Goal: Task Accomplishment & Management: Manage account settings

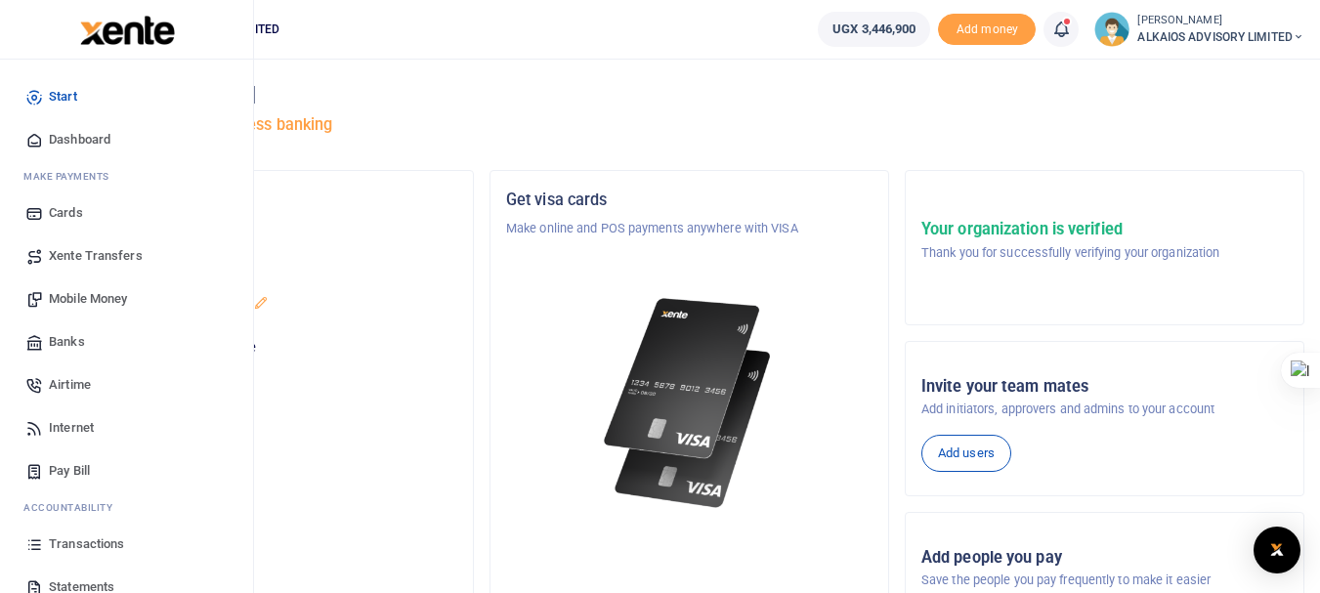
click at [94, 295] on span "Mobile Money" at bounding box center [88, 299] width 78 height 20
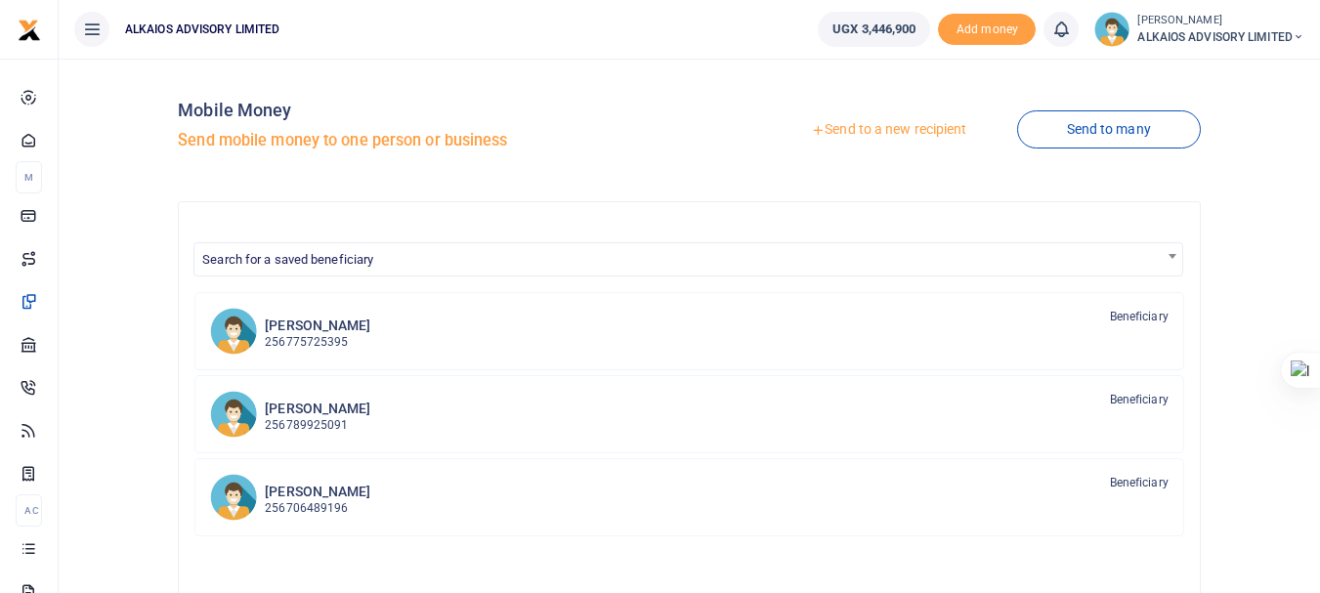
click at [945, 140] on link "Send to a new recipient" at bounding box center [888, 129] width 255 height 35
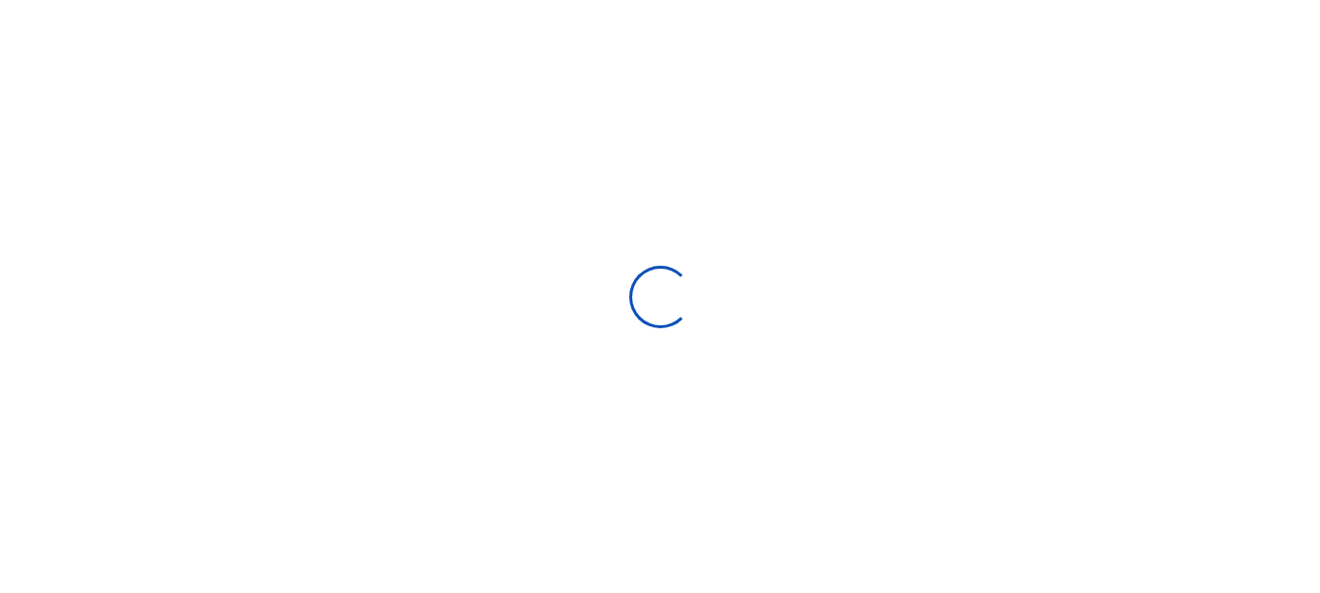
select select "Loading bundles"
select select
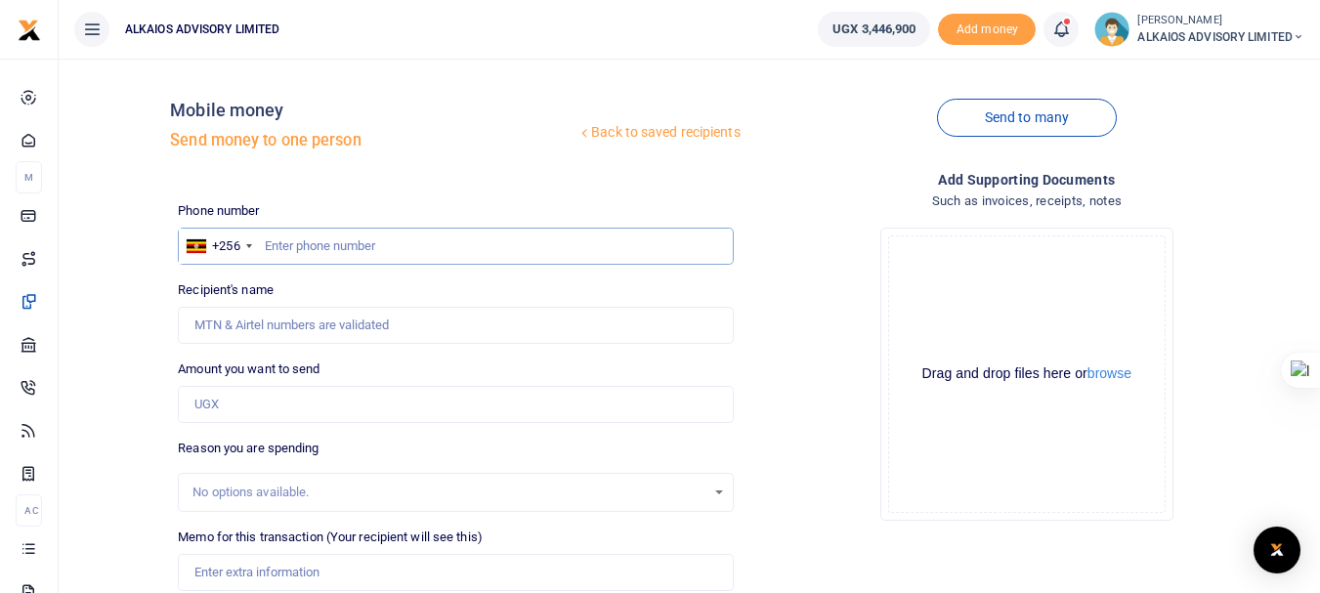
click at [428, 255] on input "text" at bounding box center [455, 246] width 555 height 37
type input "774229313"
type input "Edwin Muyomba"
type input "774229313"
click at [323, 409] on input "Amount you want to send" at bounding box center [455, 404] width 555 height 37
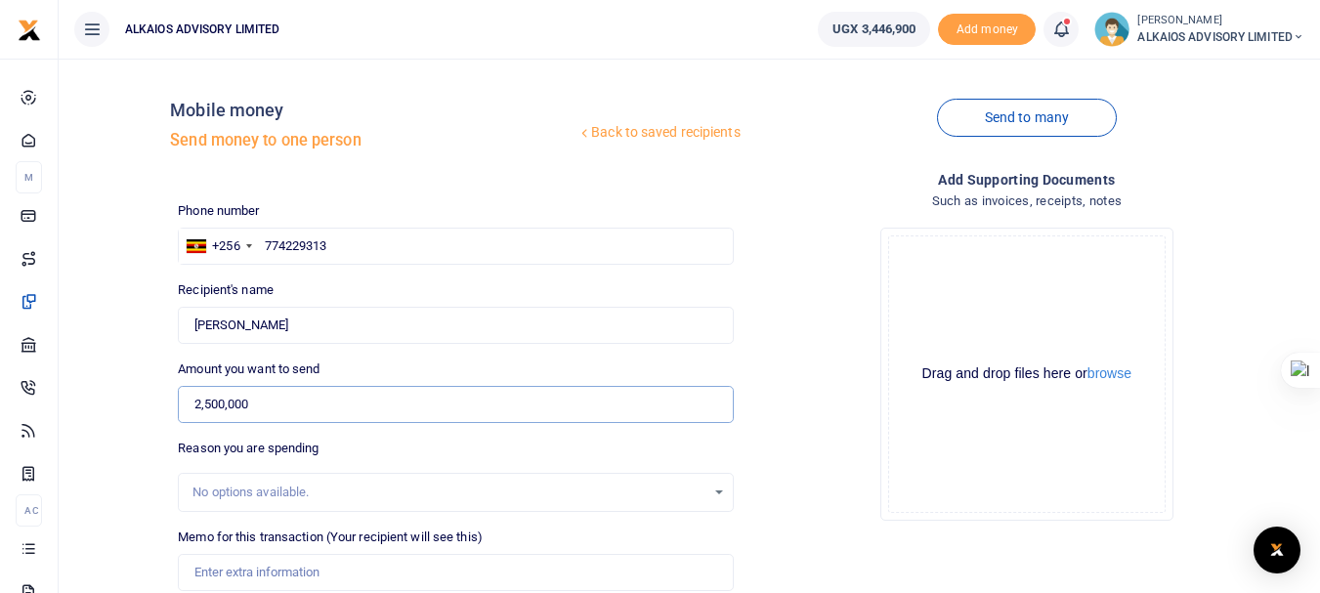
type input "2,500,000"
click at [251, 577] on input "Memo for this transaction (Your recipient will see this)" at bounding box center [455, 572] width 555 height 37
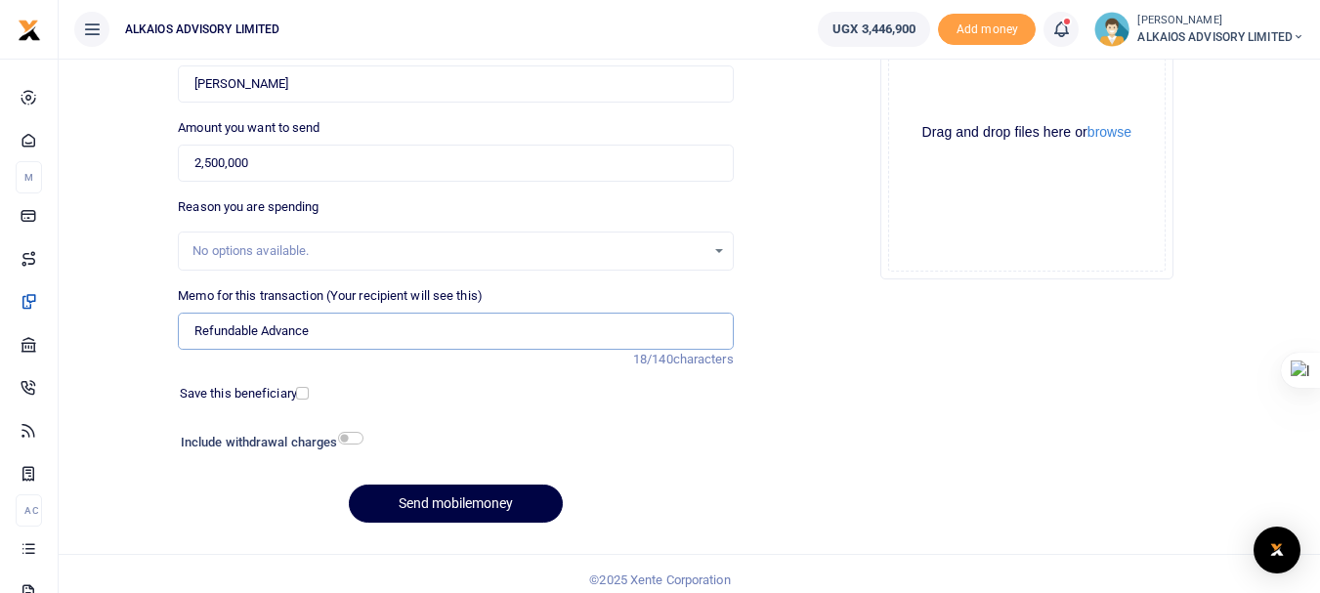
scroll to position [253, 0]
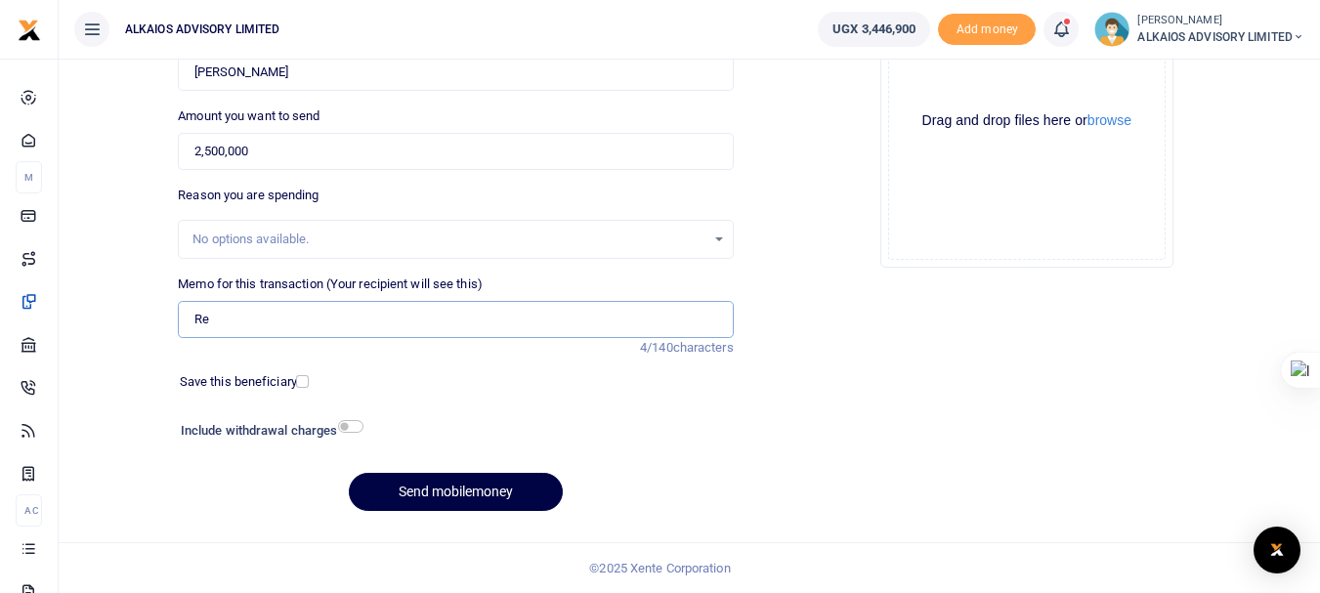
type input "R"
click at [1201, 32] on span "ALKAIOS ADVISORY LIMITED" at bounding box center [1221, 37] width 167 height 18
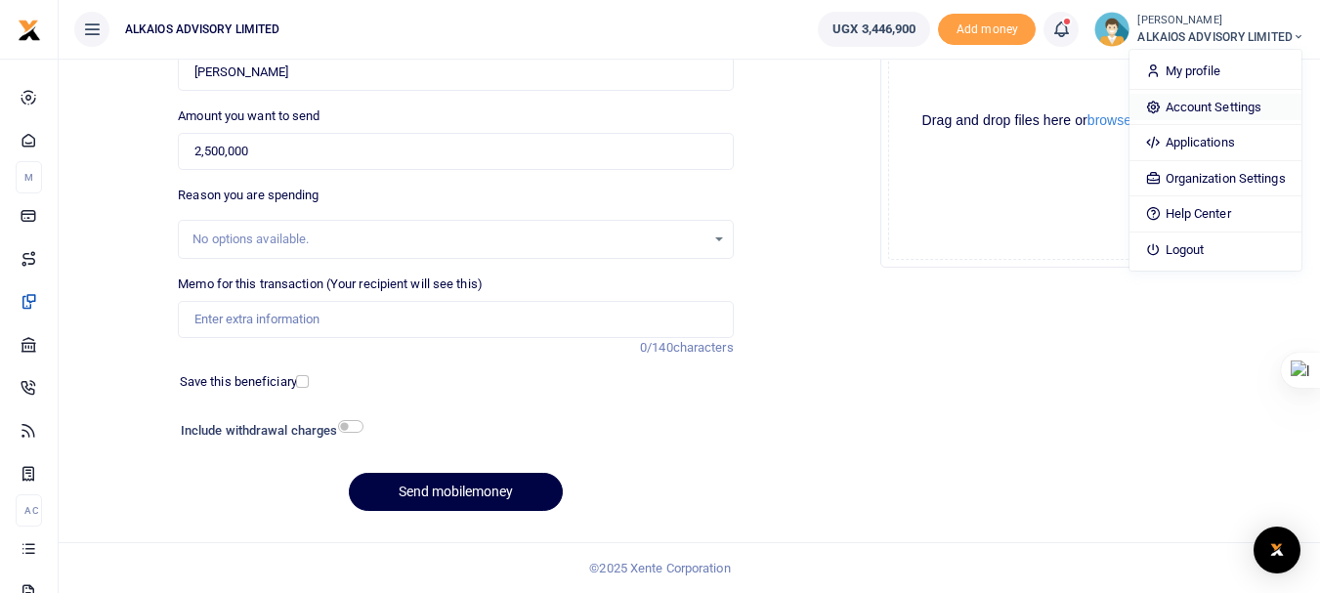
click at [1190, 108] on link "Account Settings" at bounding box center [1215, 107] width 171 height 27
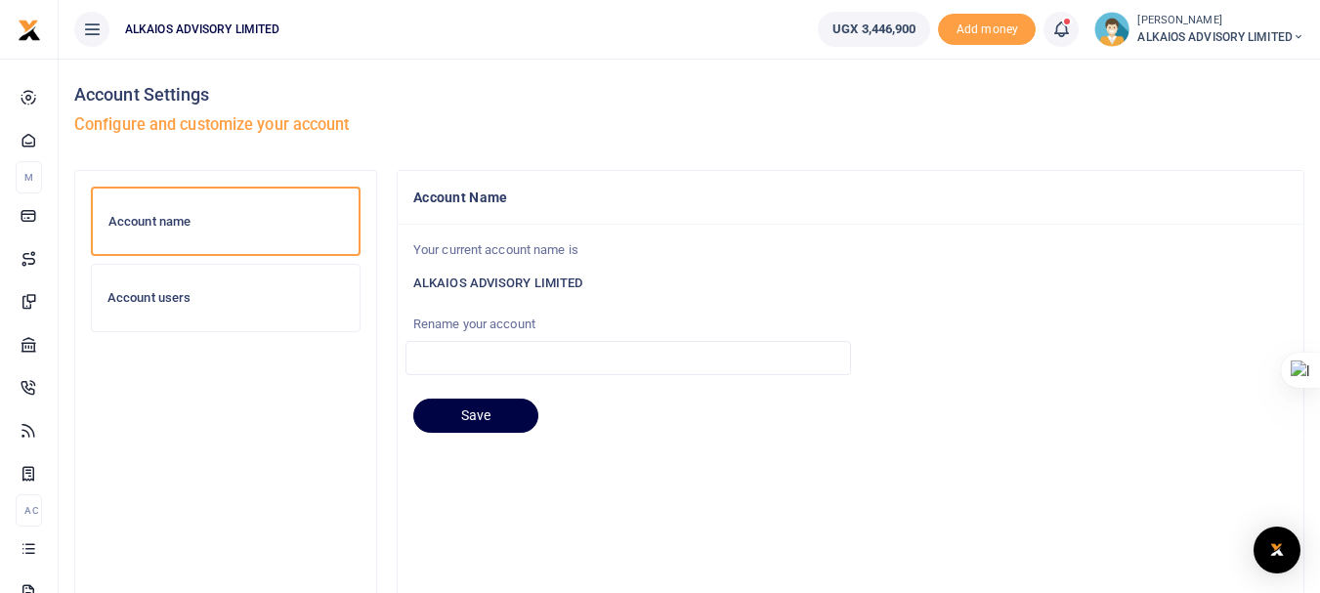
click at [181, 303] on h6 "Account users" at bounding box center [226, 298] width 237 height 16
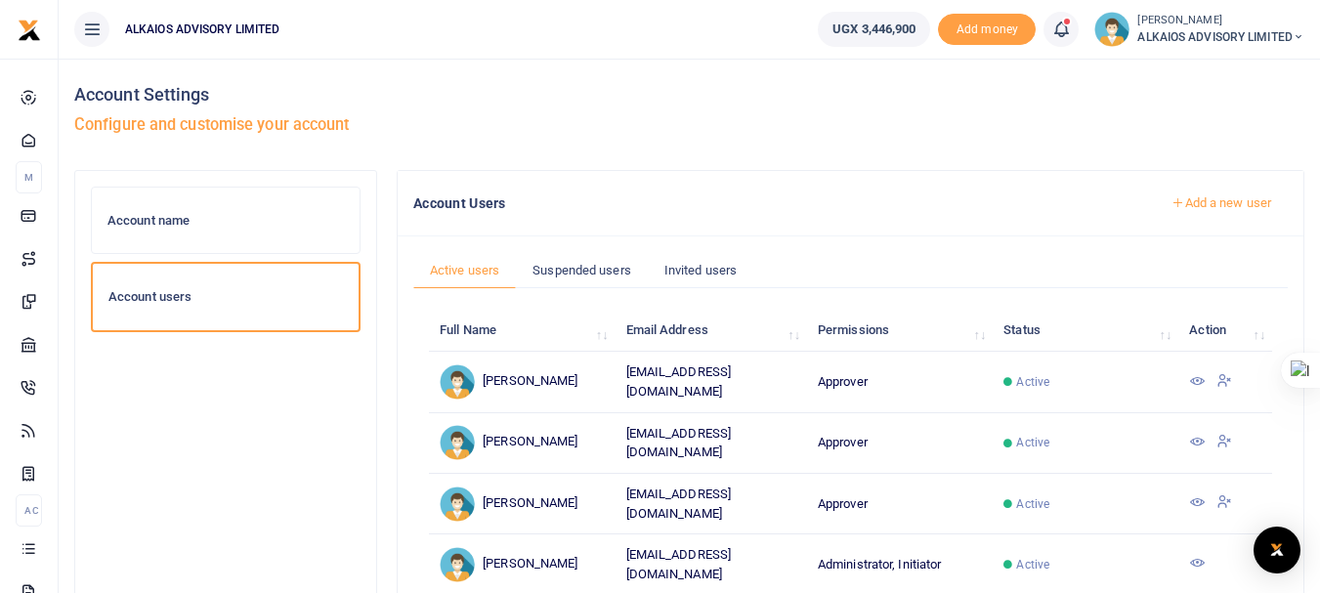
click at [1197, 380] on icon at bounding box center [1198, 381] width 16 height 16
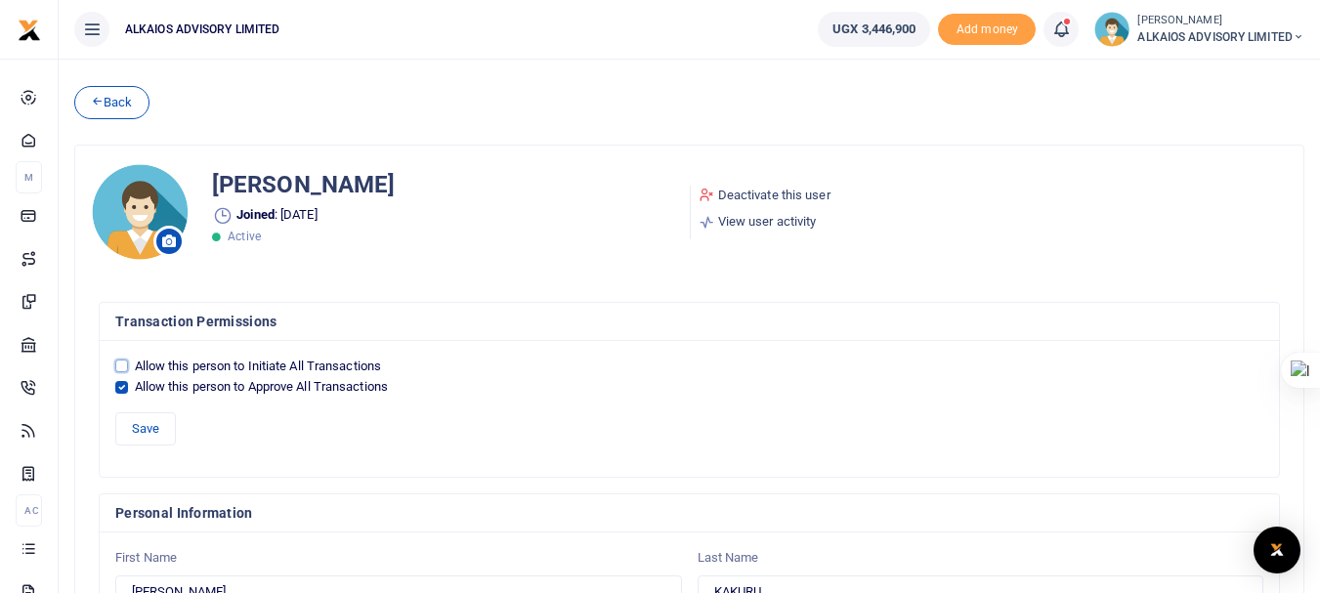
click at [118, 367] on input "Allow this person to Initiate All Transactions" at bounding box center [121, 366] width 13 height 13
checkbox input "true"
click at [122, 386] on input "Allow this person to Approve All Transactions" at bounding box center [121, 387] width 13 height 13
checkbox input "false"
click at [145, 423] on button "Save" at bounding box center [145, 428] width 61 height 33
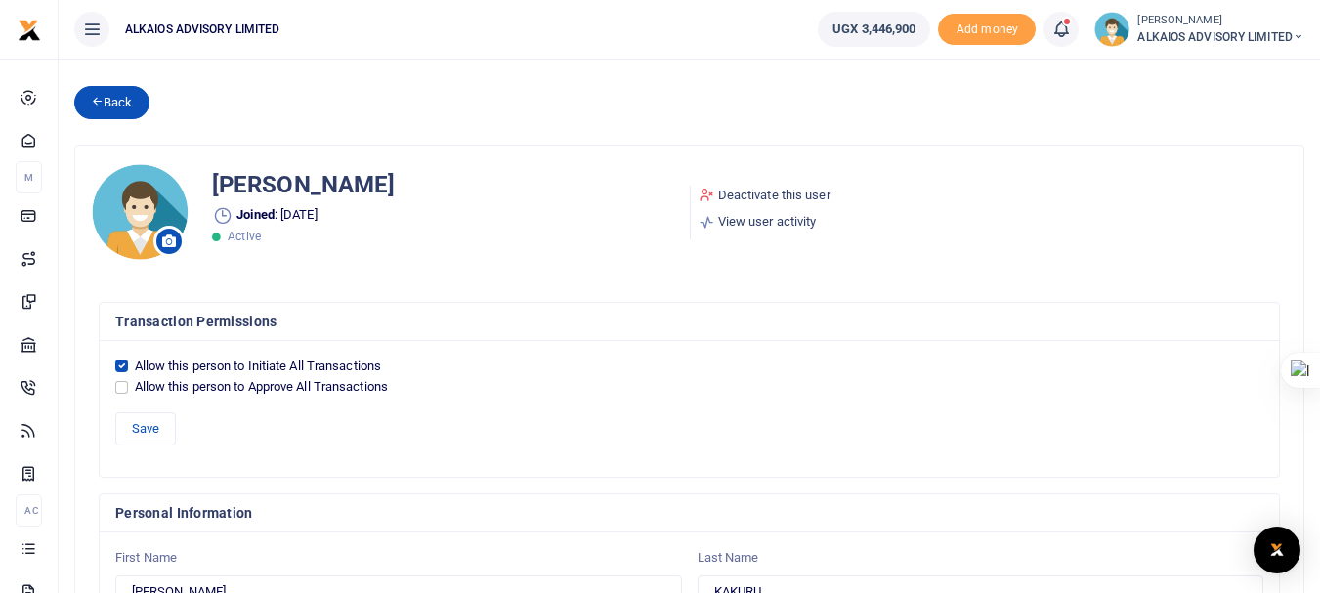
click at [102, 108] on link "Back" at bounding box center [111, 102] width 75 height 33
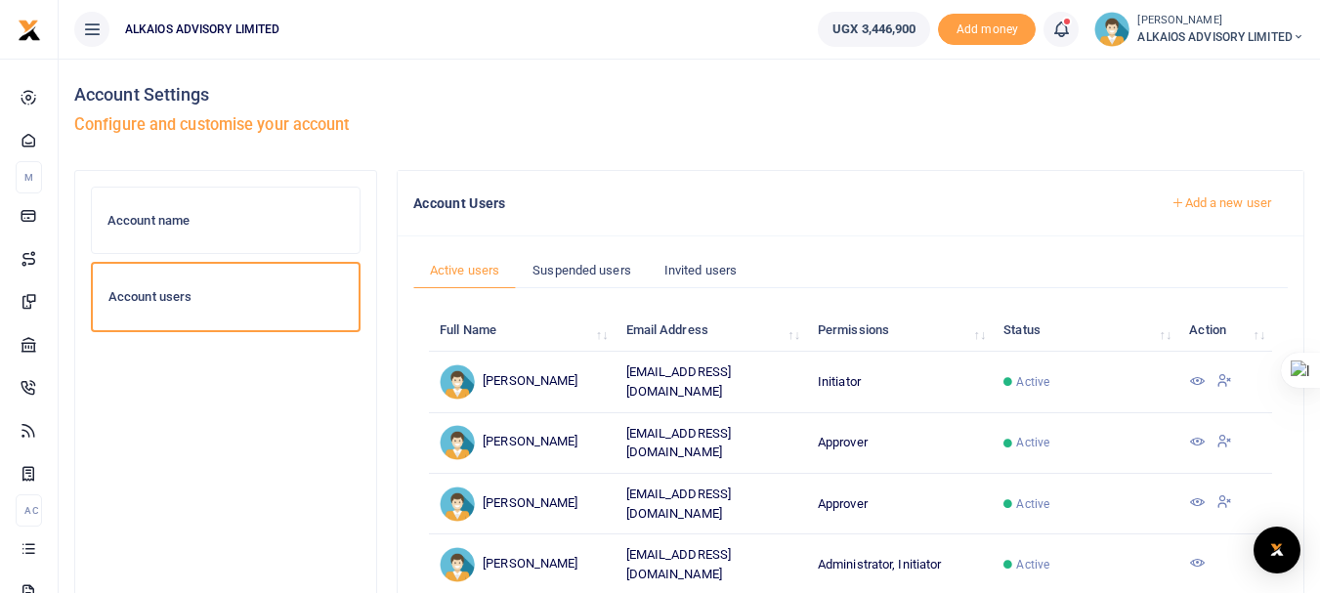
click at [1199, 434] on icon at bounding box center [1198, 442] width 16 height 16
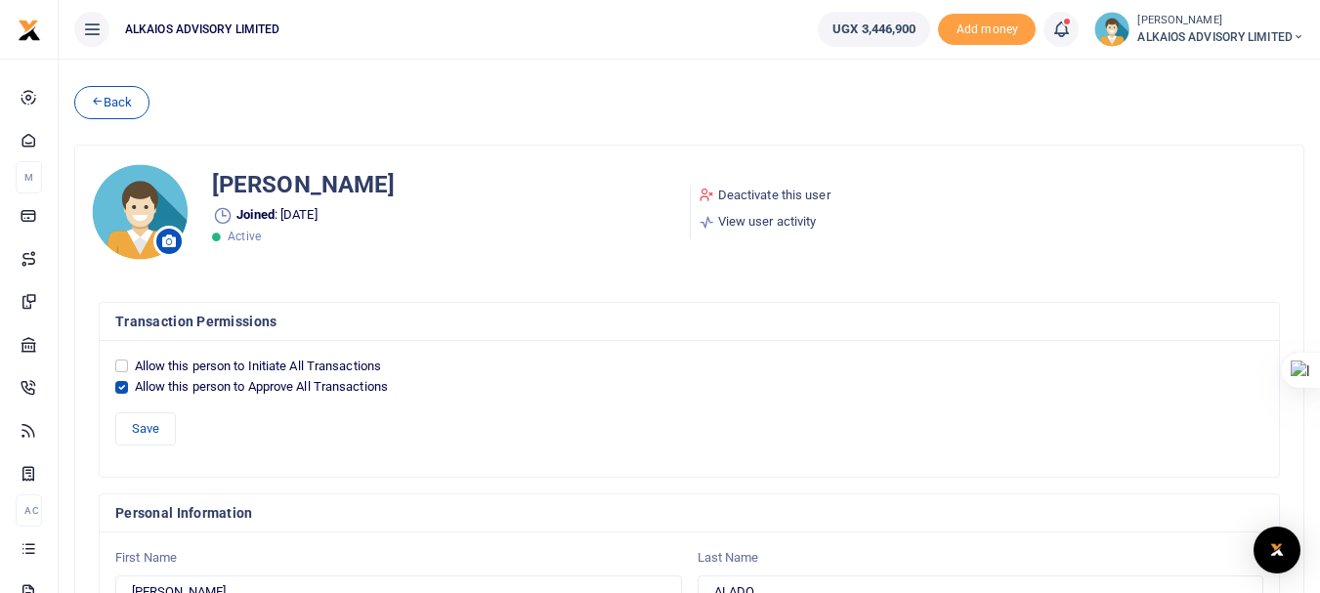
click at [135, 386] on label "Allow this person to Approve All Transactions" at bounding box center [262, 387] width 254 height 20
click at [128, 386] on input "Allow this person to Approve All Transactions" at bounding box center [121, 387] width 13 height 13
checkbox input "false"
click at [146, 425] on button "Save" at bounding box center [145, 428] width 61 height 33
click at [125, 370] on input "Allow this person to Initiate All Transactions" at bounding box center [121, 366] width 13 height 13
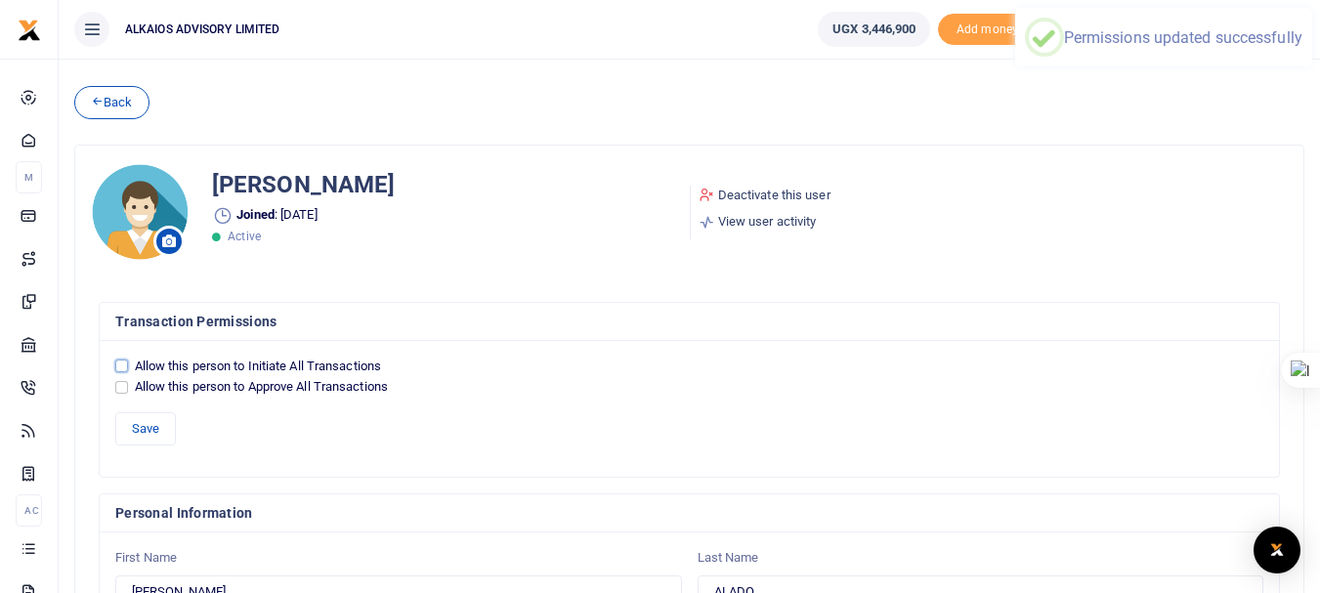
checkbox input "true"
click at [125, 366] on input "Allow this person to Initiate All Transactions" at bounding box center [121, 366] width 13 height 13
checkbox input "true"
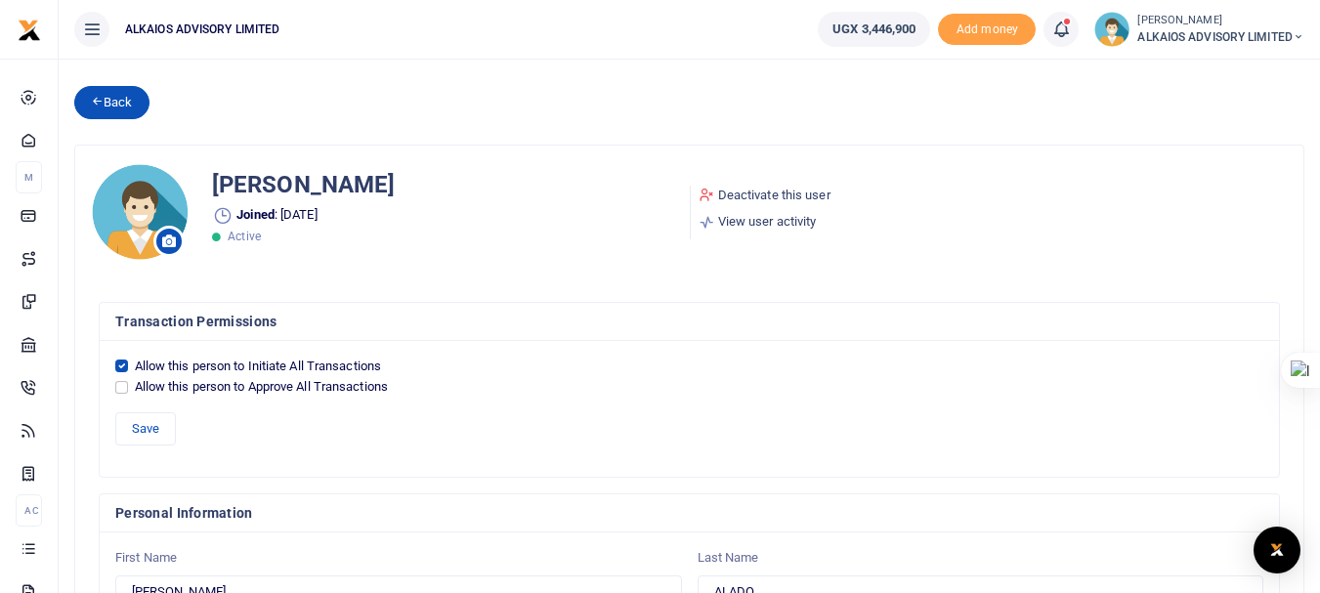
click at [122, 94] on link "Back" at bounding box center [111, 102] width 75 height 33
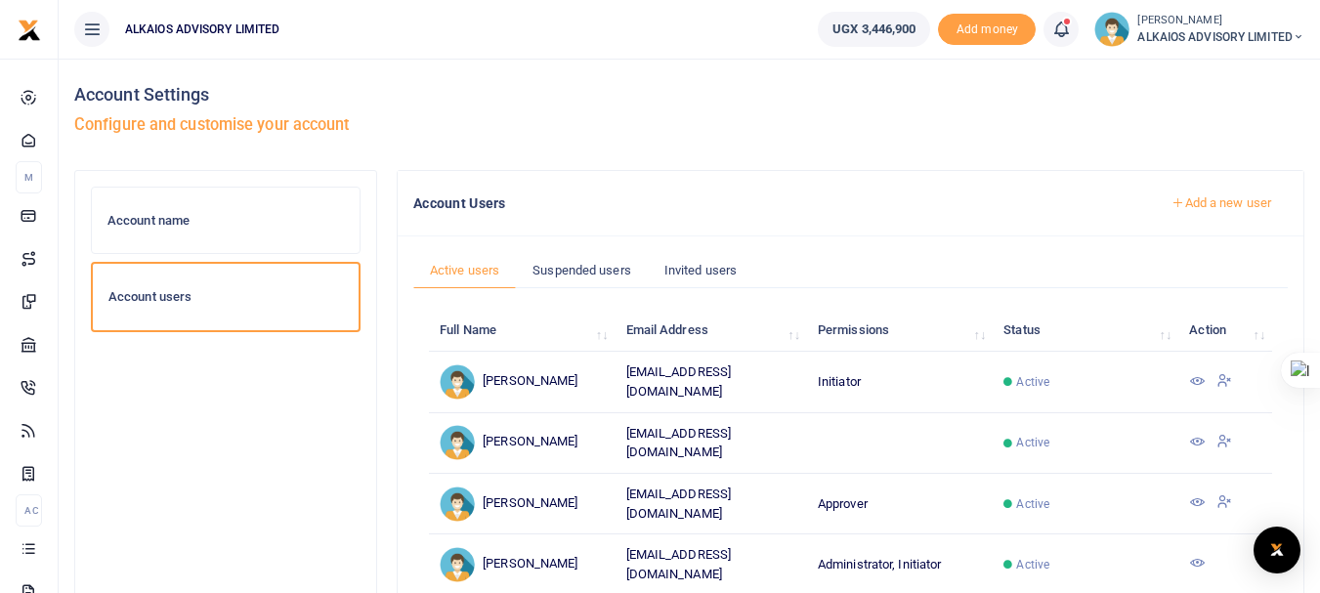
click at [1197, 495] on icon at bounding box center [1198, 503] width 16 height 16
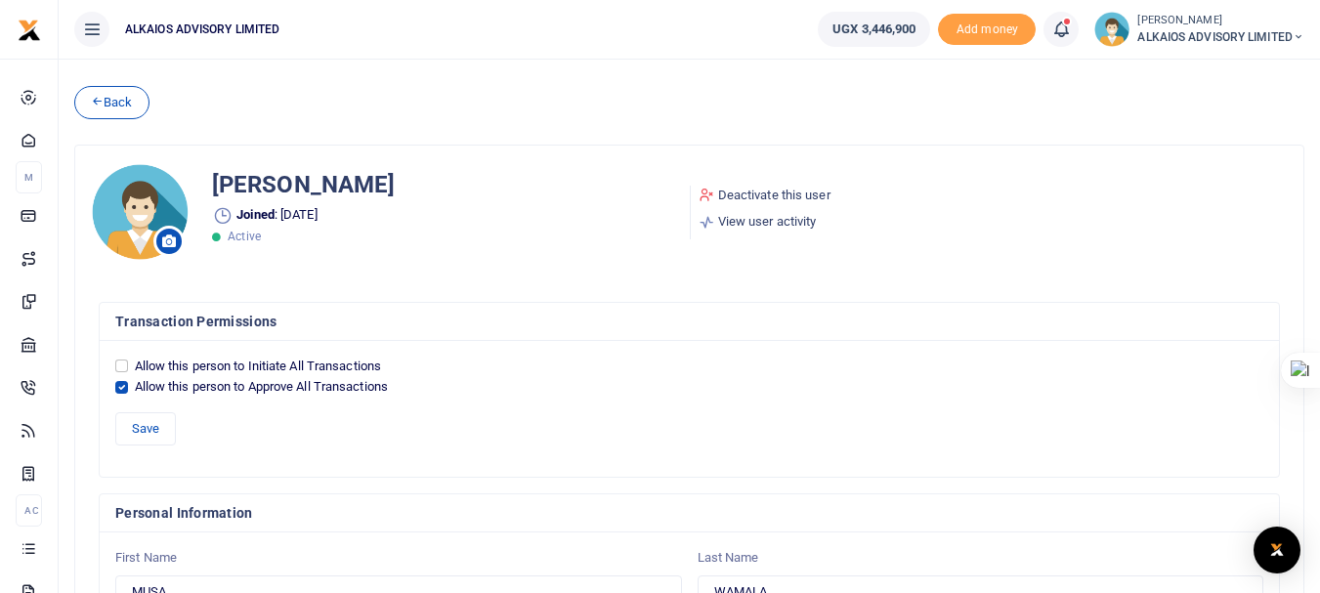
click at [128, 388] on div "Allow this person to Approve All Transactions" at bounding box center [689, 387] width 1148 height 20
click at [123, 387] on input "Allow this person to Approve All Transactions" at bounding box center [121, 387] width 13 height 13
checkbox input "false"
click at [125, 374] on div "Allow this person to Initiate All Transactions" at bounding box center [689, 367] width 1148 height 20
click at [123, 368] on input "Allow this person to Initiate All Transactions" at bounding box center [121, 366] width 13 height 13
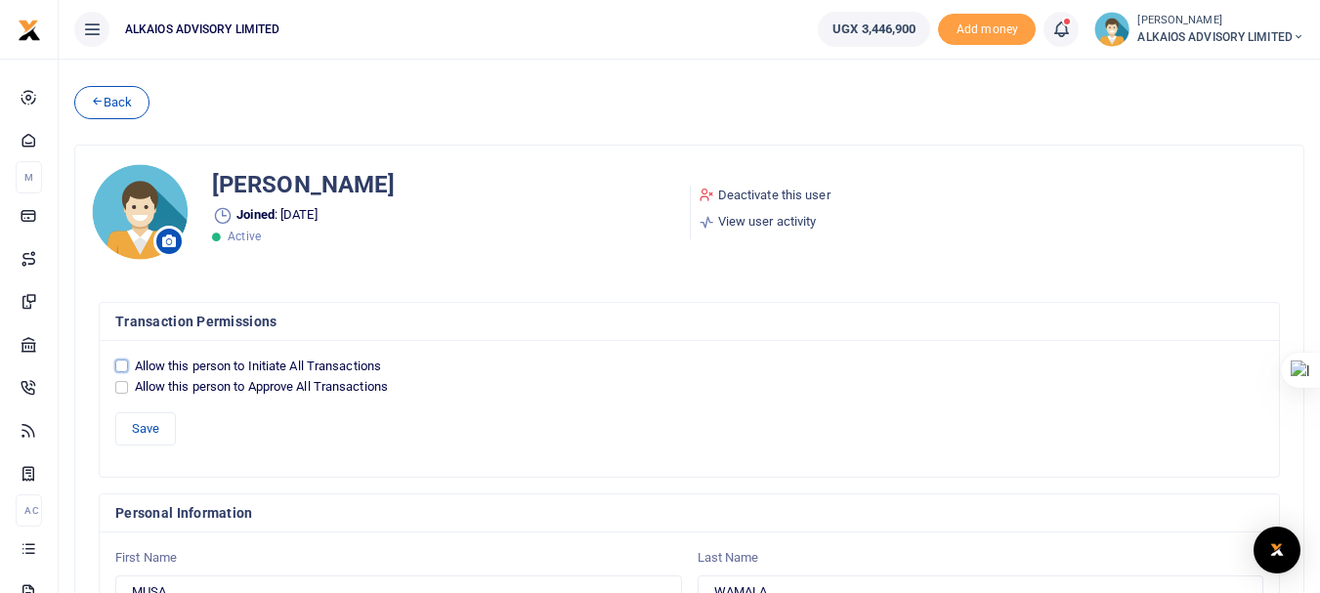
checkbox input "true"
click at [164, 431] on button "Save" at bounding box center [145, 428] width 61 height 33
click at [130, 108] on link "Back" at bounding box center [111, 102] width 75 height 33
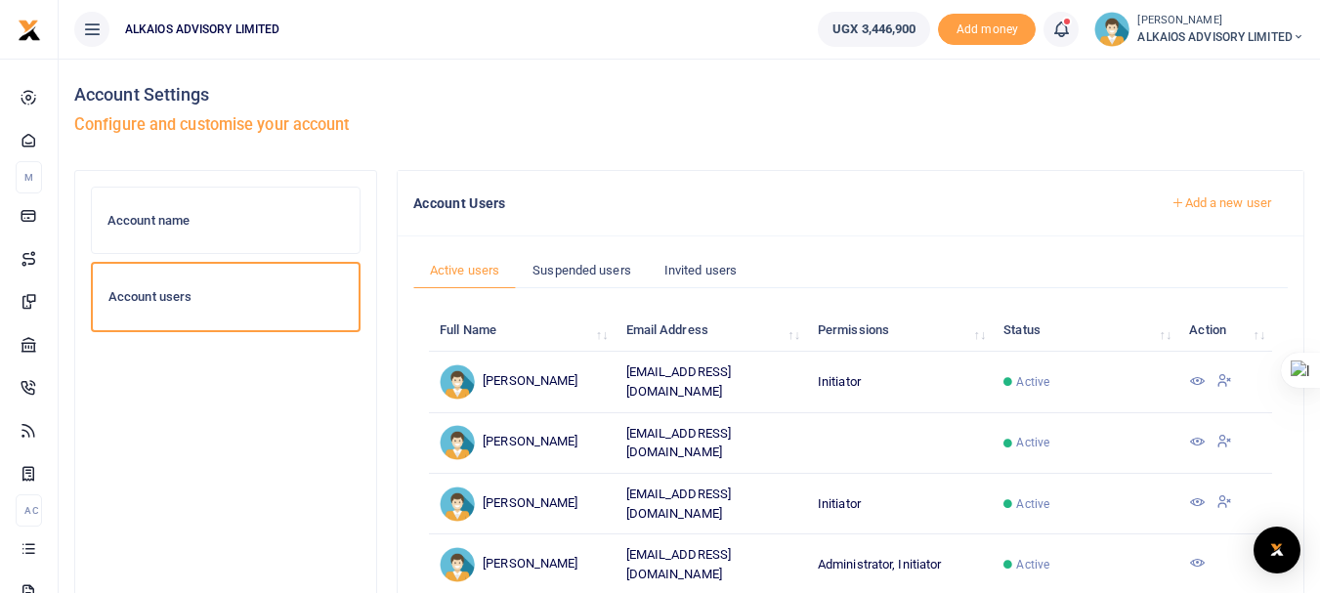
click at [1264, 18] on small "[PERSON_NAME]" at bounding box center [1221, 21] width 167 height 17
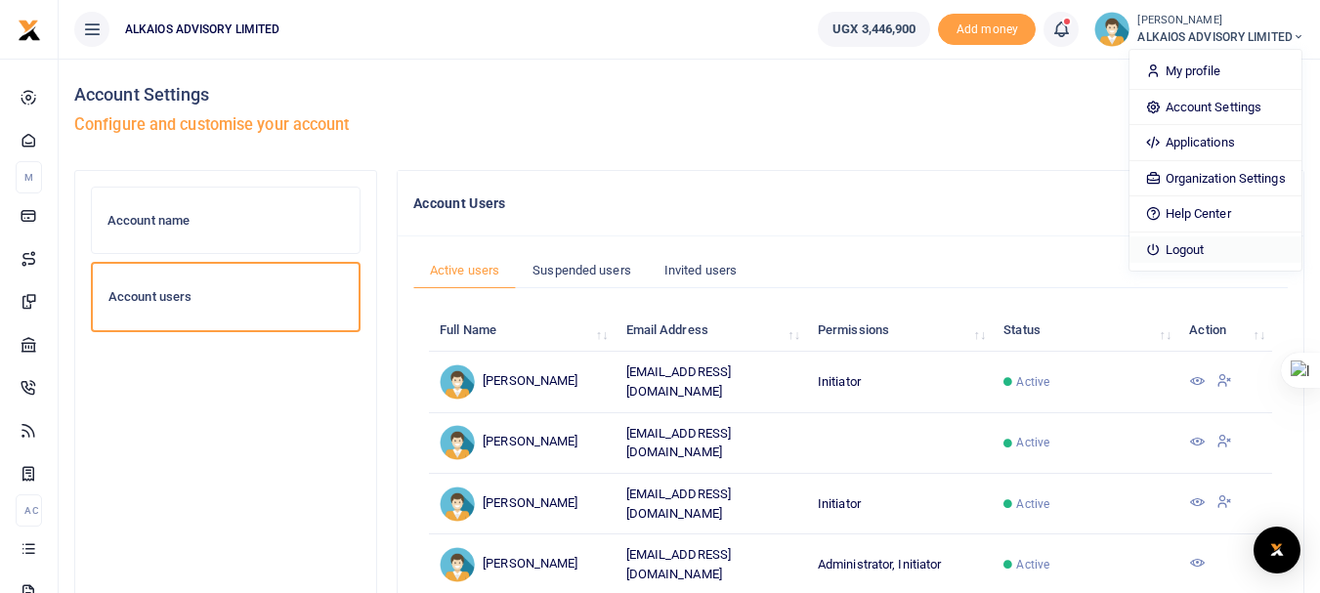
click at [1185, 254] on link "Logout" at bounding box center [1215, 250] width 171 height 27
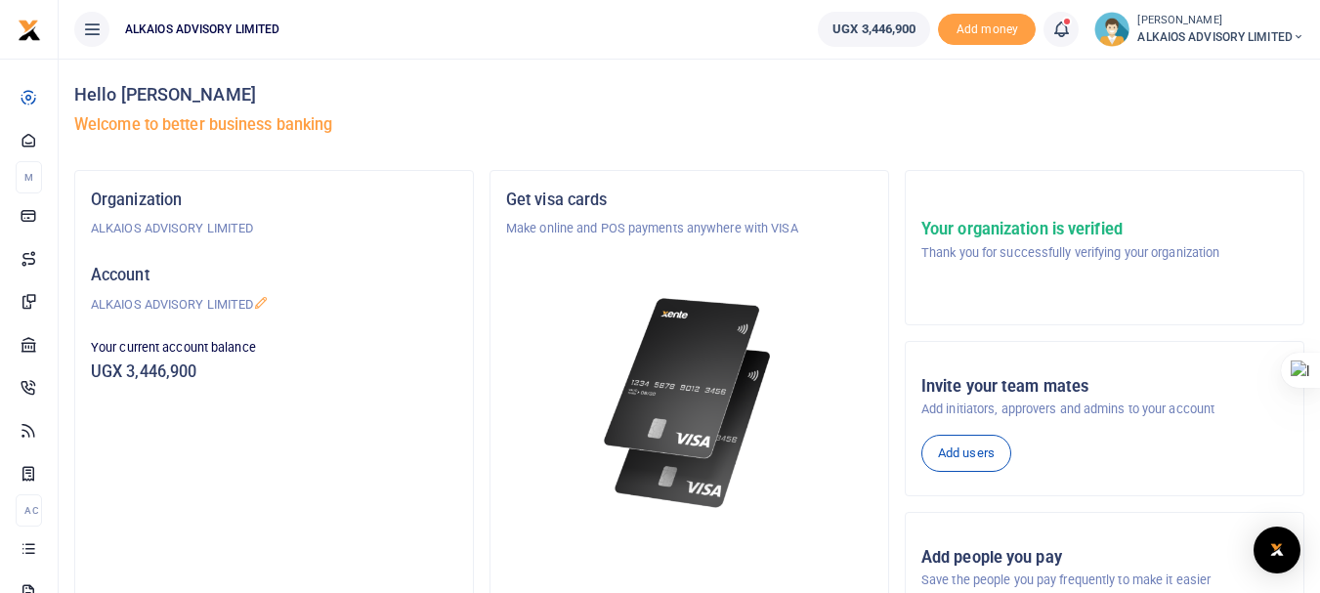
click at [1058, 31] on icon at bounding box center [1062, 30] width 20 height 22
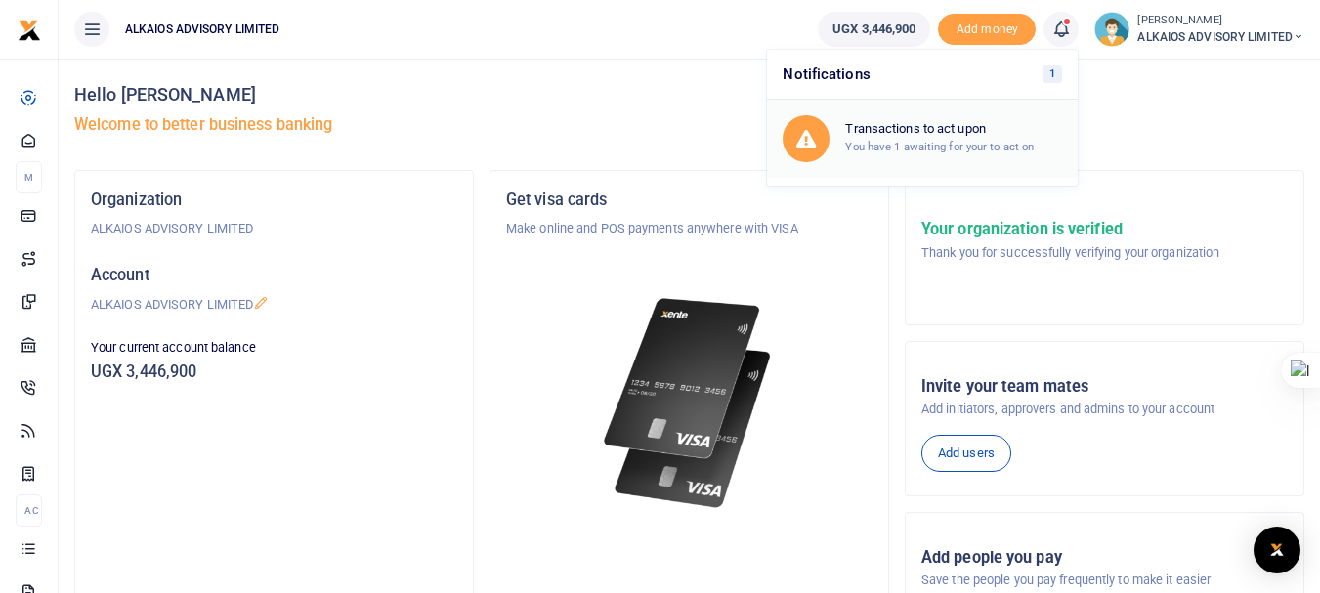
click at [927, 141] on small "You have 1 awaiting for your to act on" at bounding box center [939, 147] width 189 height 14
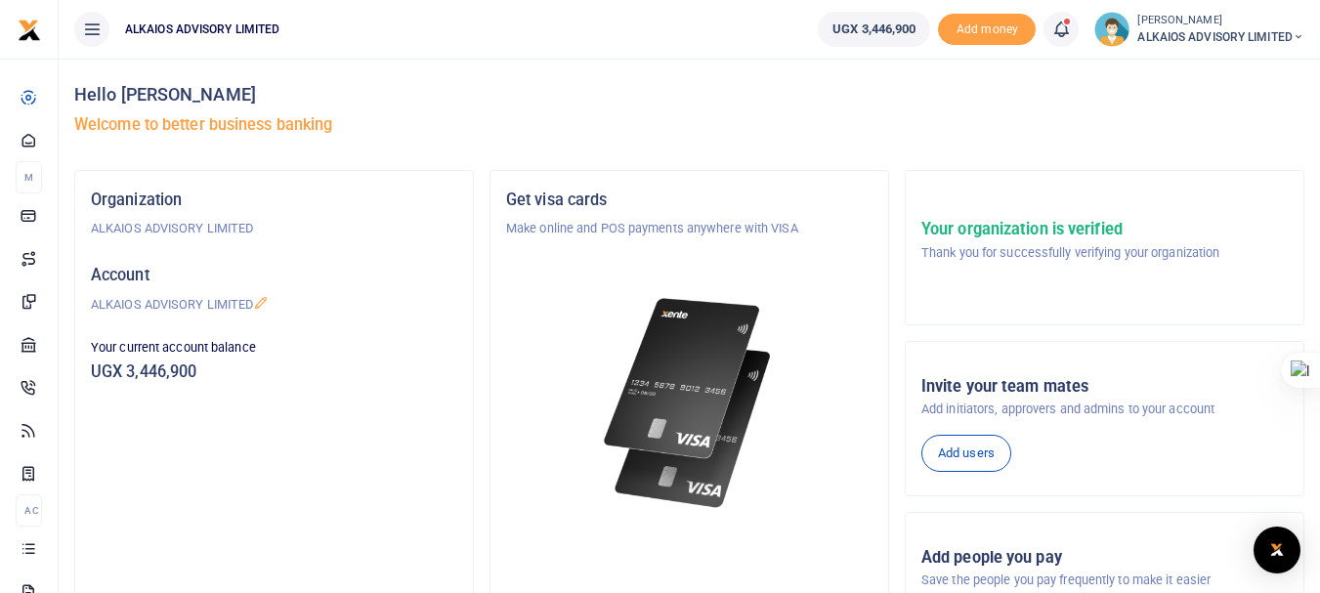
click at [1146, 24] on small "[PERSON_NAME]" at bounding box center [1221, 21] width 167 height 17
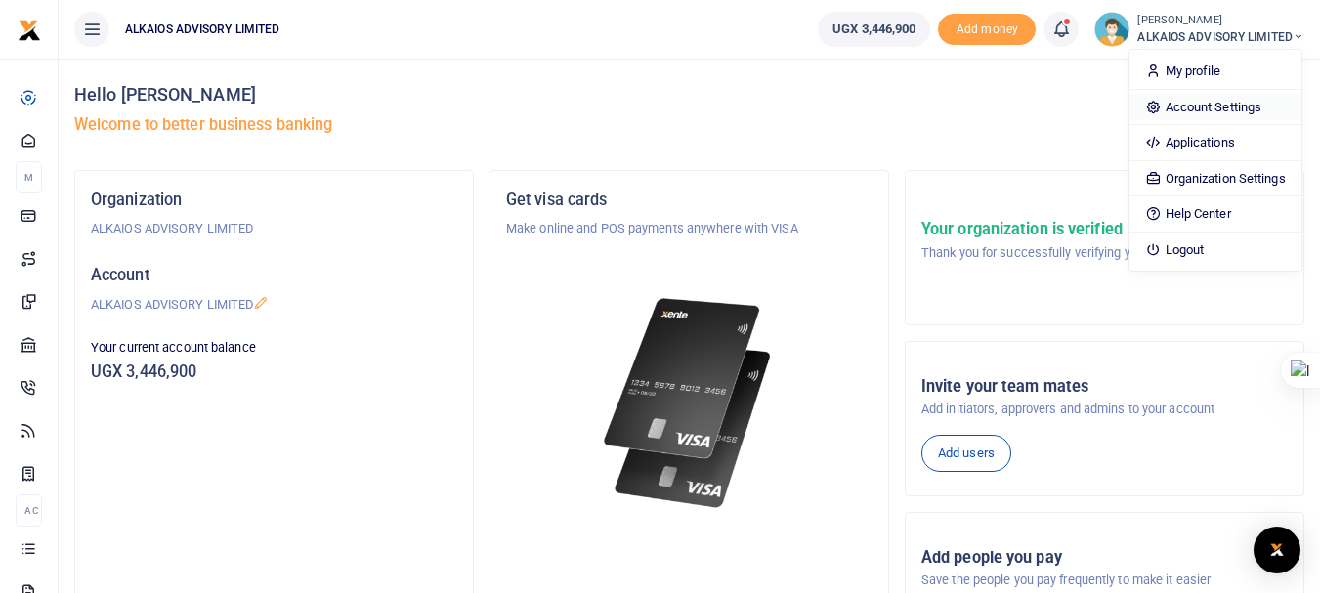
click at [1194, 104] on link "Account Settings" at bounding box center [1215, 107] width 171 height 27
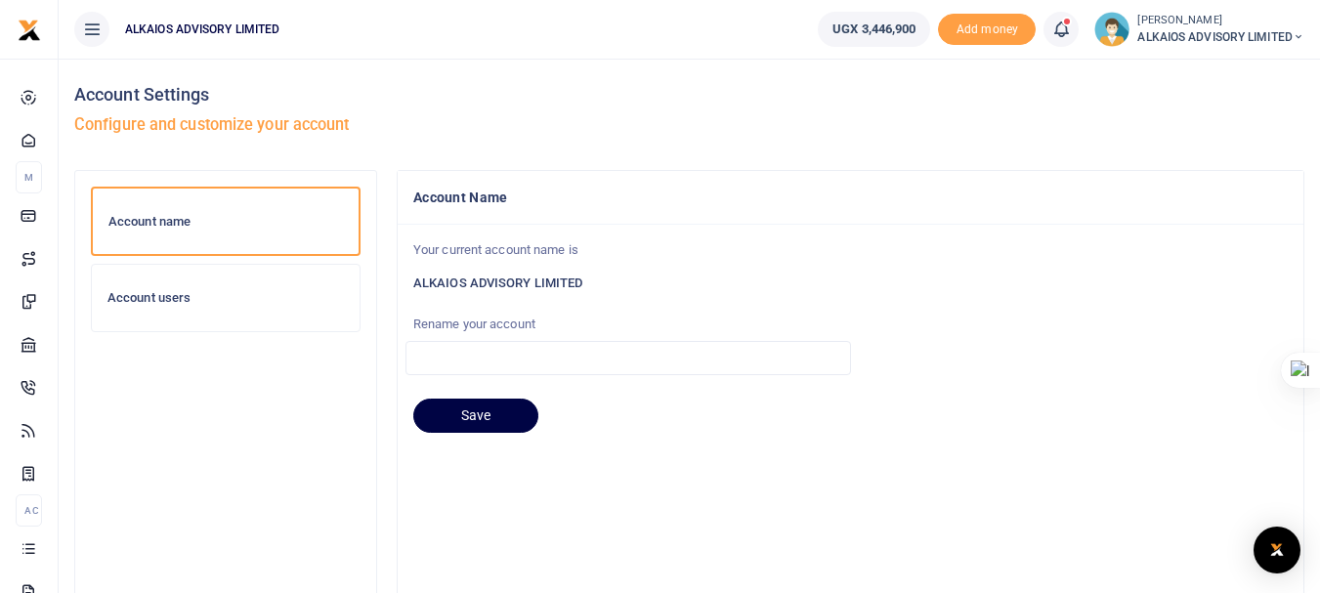
click at [204, 303] on h6 "Account users" at bounding box center [226, 298] width 237 height 16
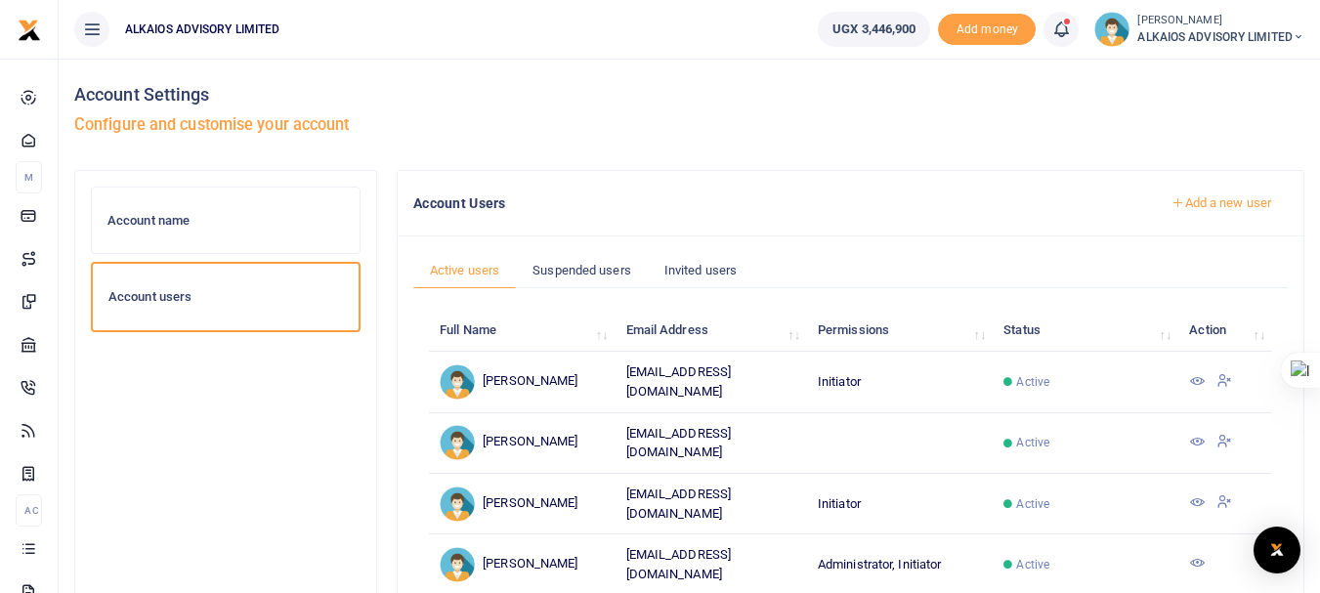
click at [1197, 377] on icon at bounding box center [1198, 381] width 16 height 16
click at [1192, 377] on icon at bounding box center [1198, 381] width 16 height 16
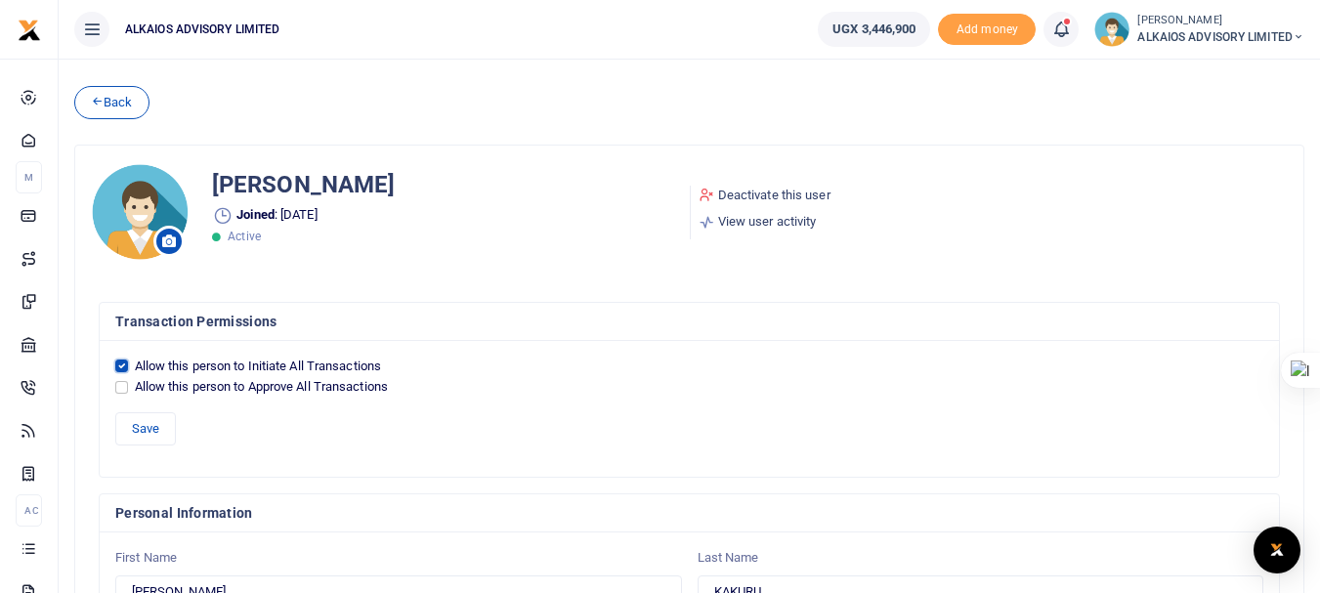
click at [117, 368] on input "Allow this person to Initiate All Transactions" at bounding box center [121, 366] width 13 height 13
checkbox input "false"
click at [121, 387] on input "Allow this person to Approve All Transactions" at bounding box center [121, 387] width 13 height 13
checkbox input "true"
click at [145, 425] on button "Save" at bounding box center [145, 428] width 61 height 33
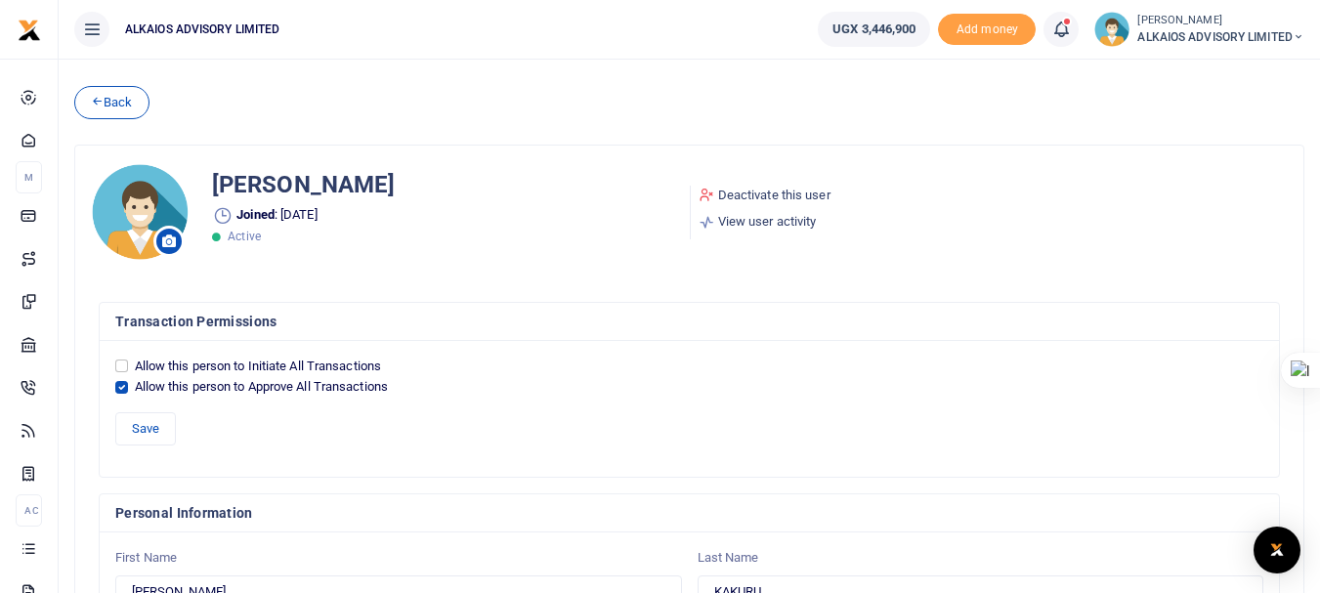
click at [1168, 40] on span "ALKAIOS ADVISORY LIMITED" at bounding box center [1221, 37] width 167 height 18
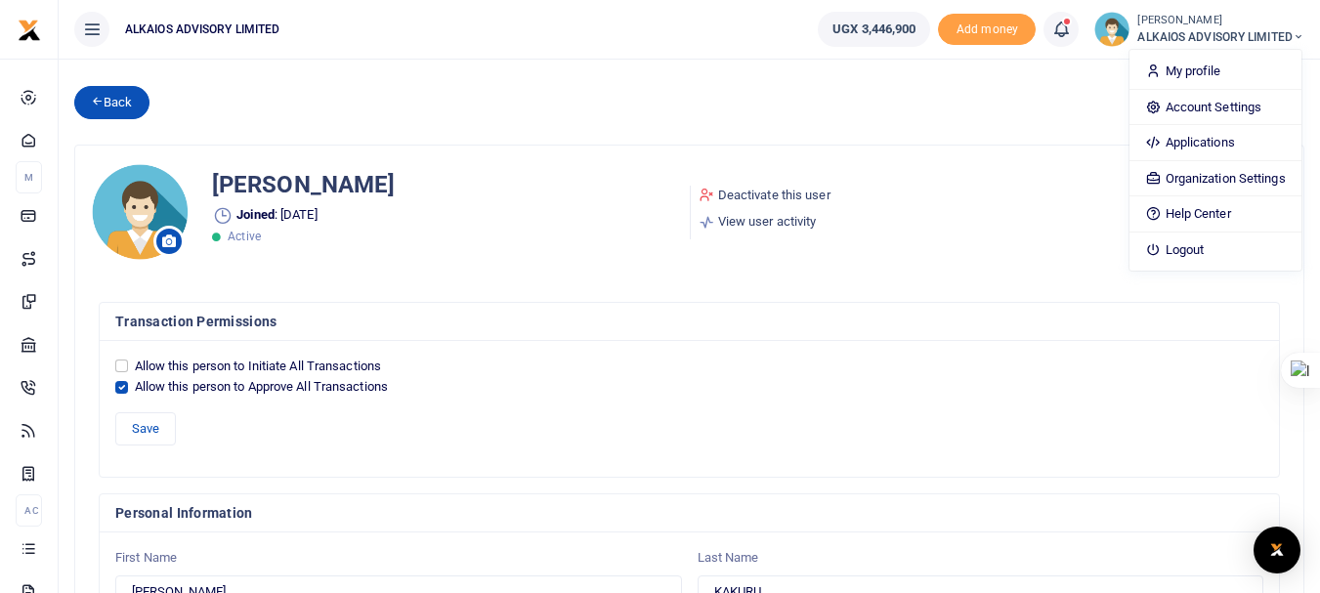
click at [137, 100] on link "Back" at bounding box center [111, 102] width 75 height 33
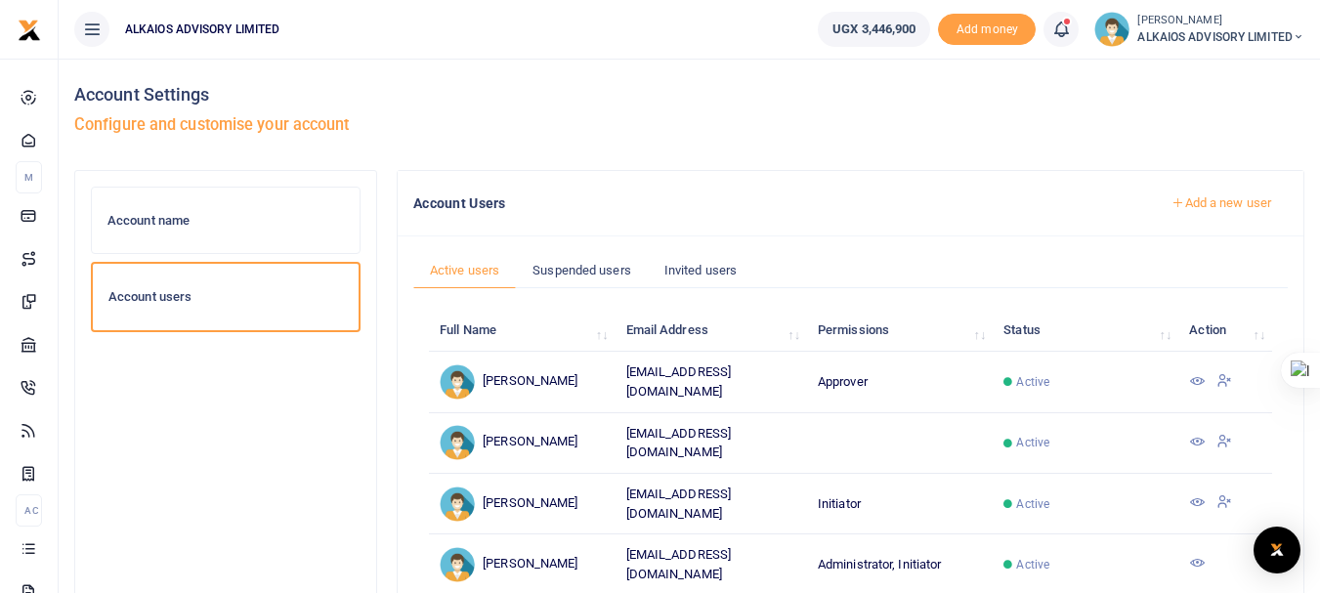
click at [1201, 434] on icon at bounding box center [1198, 442] width 16 height 16
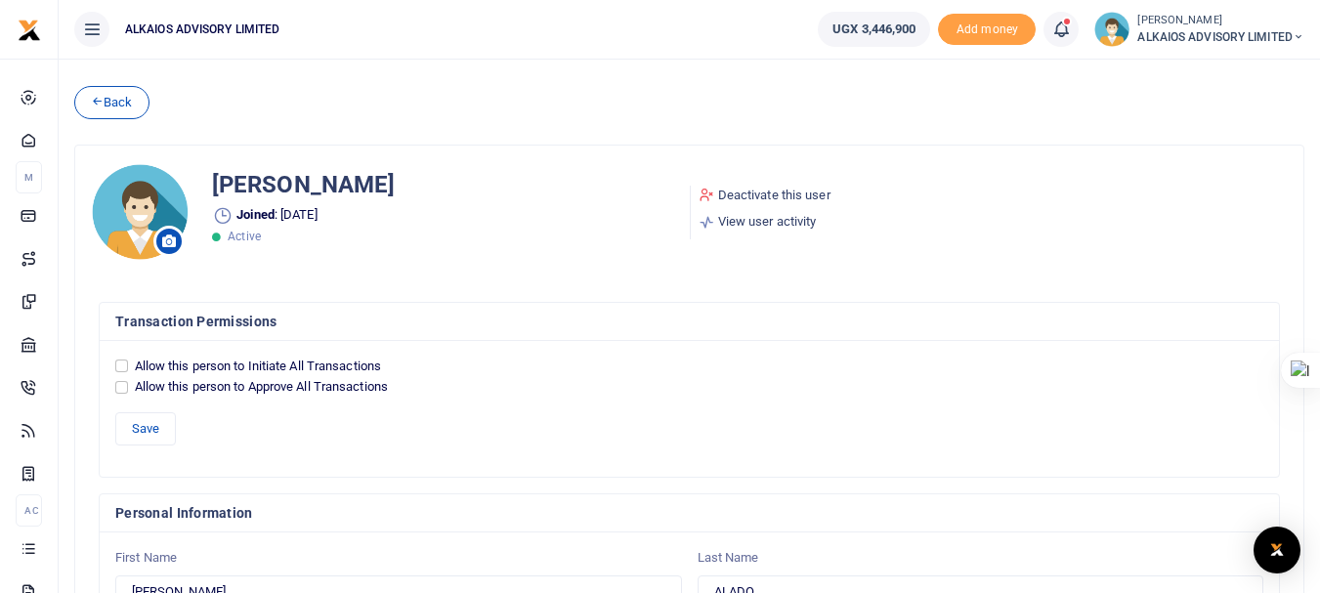
click at [131, 388] on div "Allow this person to Approve All Transactions" at bounding box center [689, 387] width 1148 height 20
click at [126, 388] on input "Allow this person to Approve All Transactions" at bounding box center [121, 387] width 13 height 13
checkbox input "true"
click at [160, 431] on button "Save" at bounding box center [145, 428] width 61 height 33
click at [117, 104] on link "Back" at bounding box center [111, 102] width 75 height 33
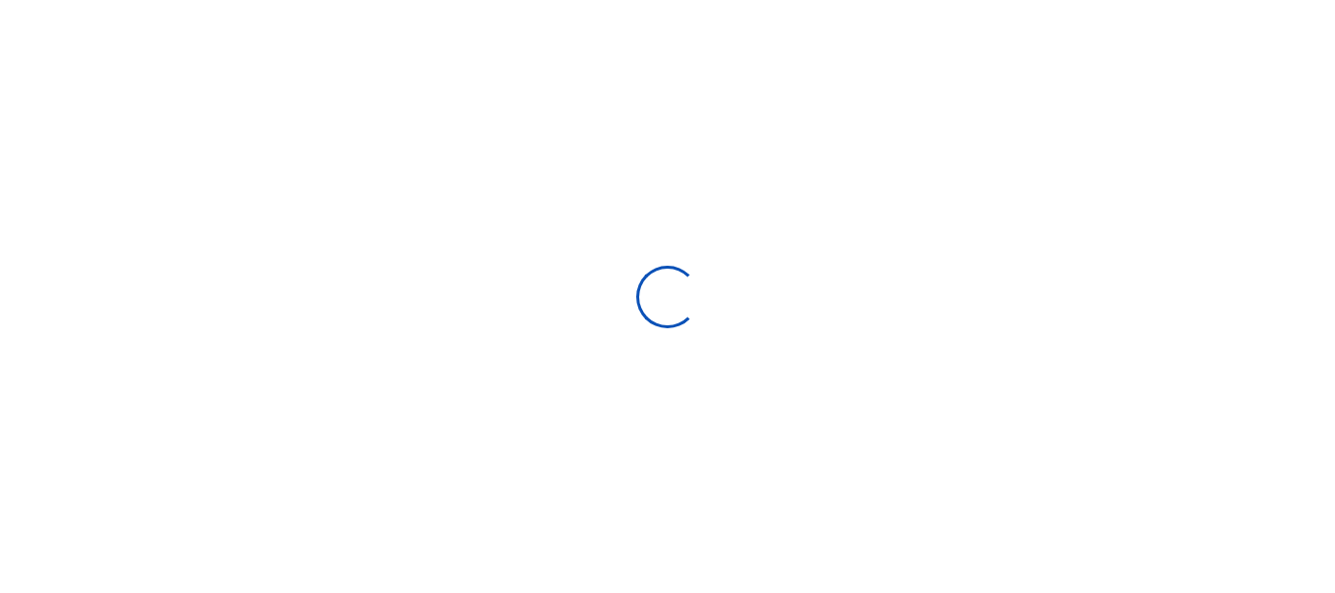
click at [942, 217] on div at bounding box center [667, 296] width 1335 height 593
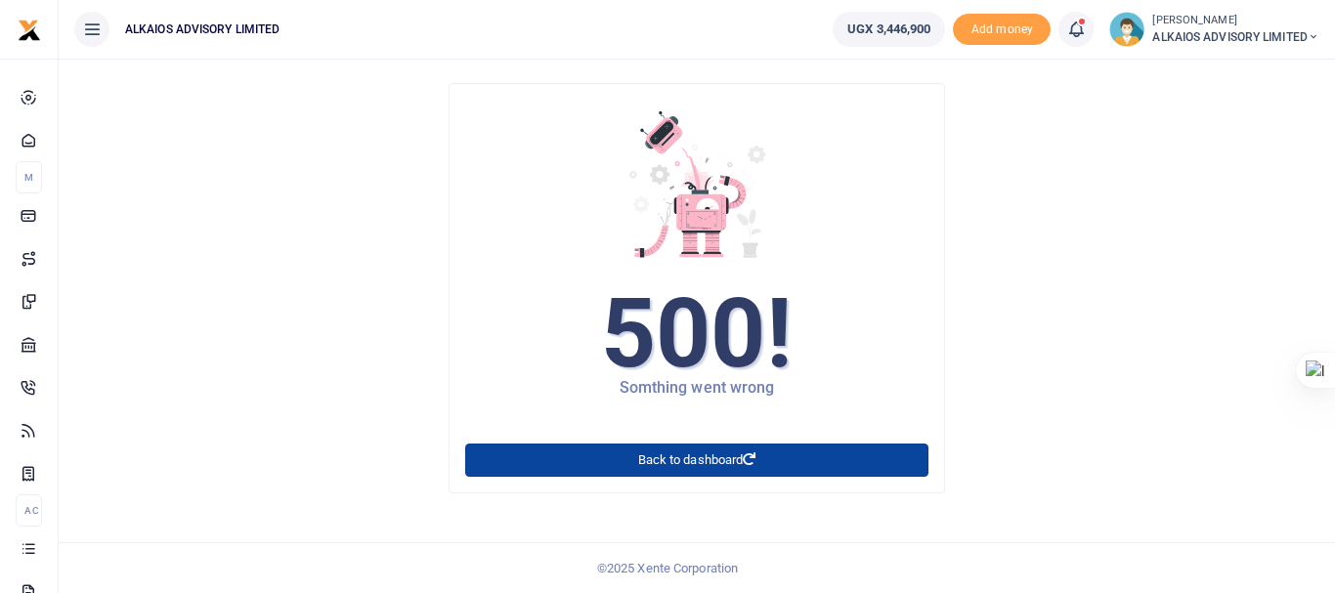
click at [694, 467] on link "Back to dashboard" at bounding box center [696, 460] width 463 height 33
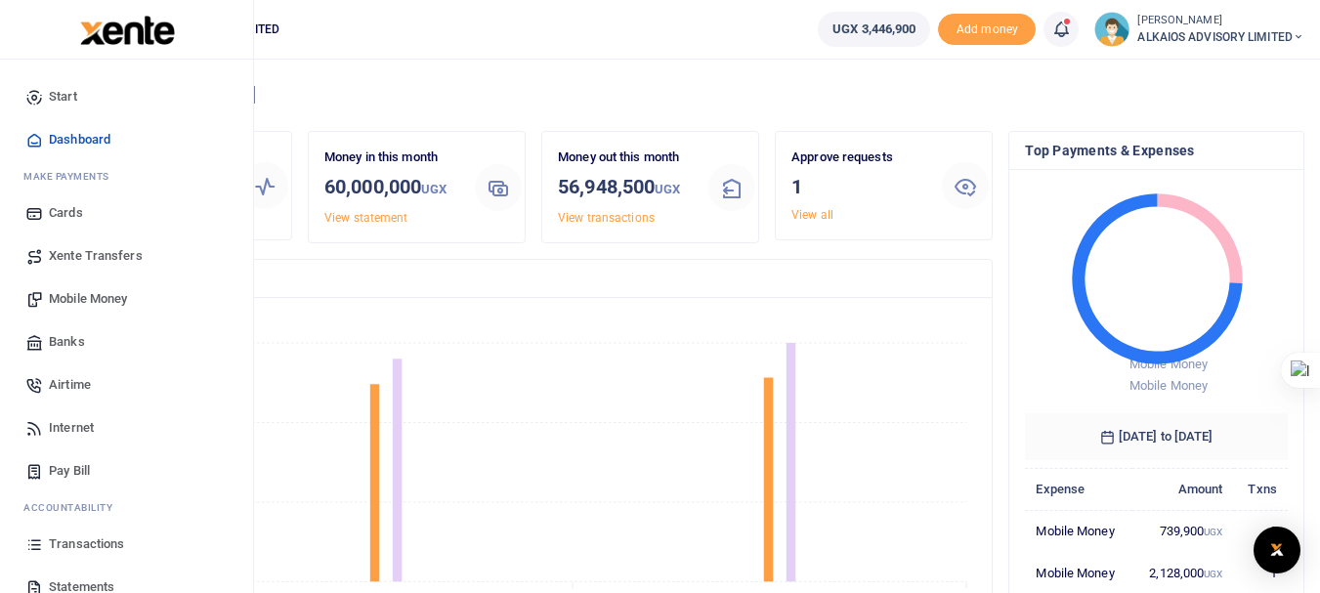
click at [127, 302] on span "Mobile Money" at bounding box center [88, 299] width 78 height 20
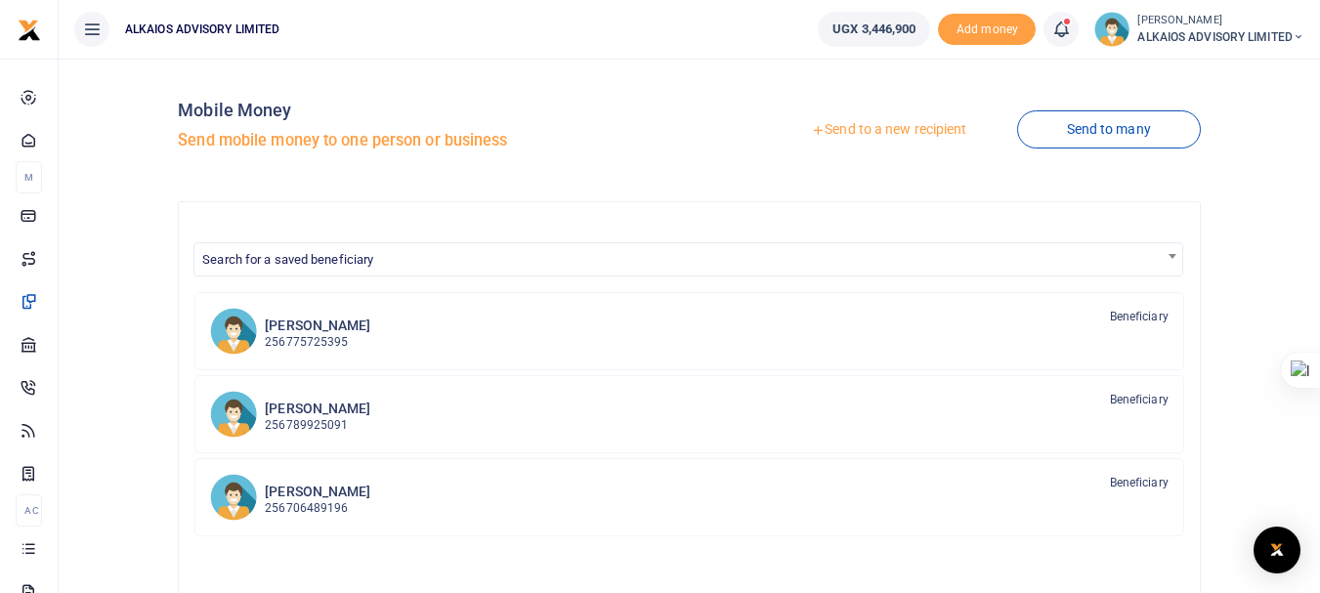
click at [899, 125] on link "Send to a new recipient" at bounding box center [888, 129] width 255 height 35
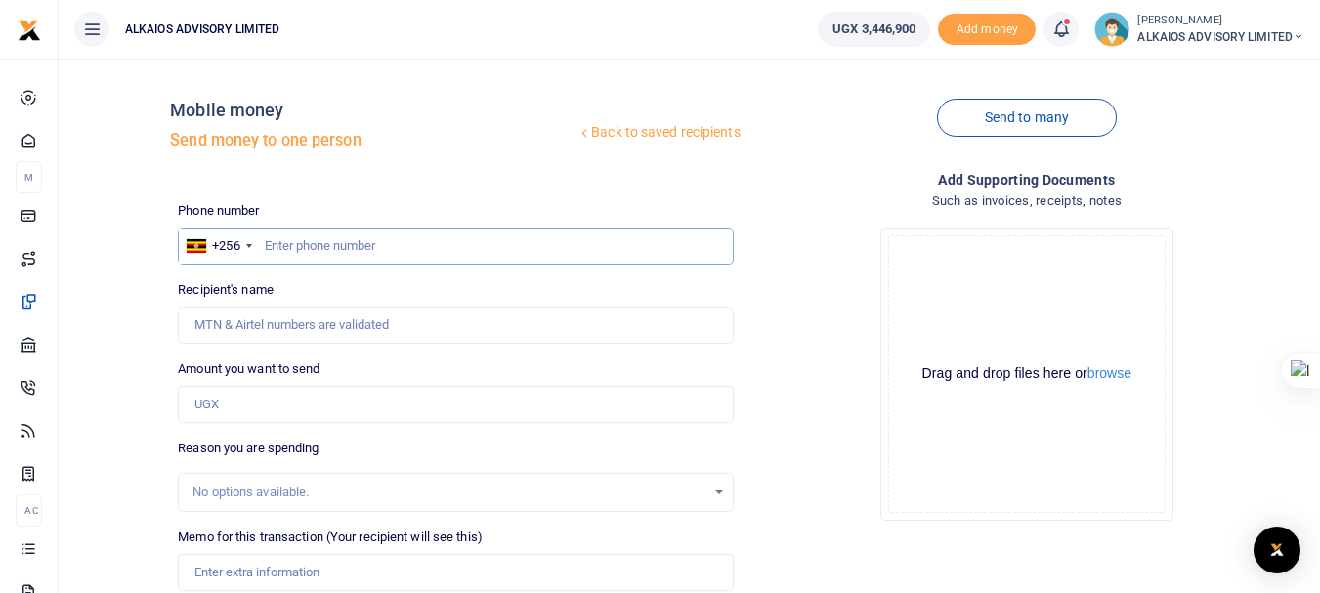
click at [337, 243] on input "text" at bounding box center [455, 246] width 555 height 37
click at [385, 248] on input "text" at bounding box center [455, 246] width 555 height 37
type input "774229313"
type input "[PERSON_NAME]"
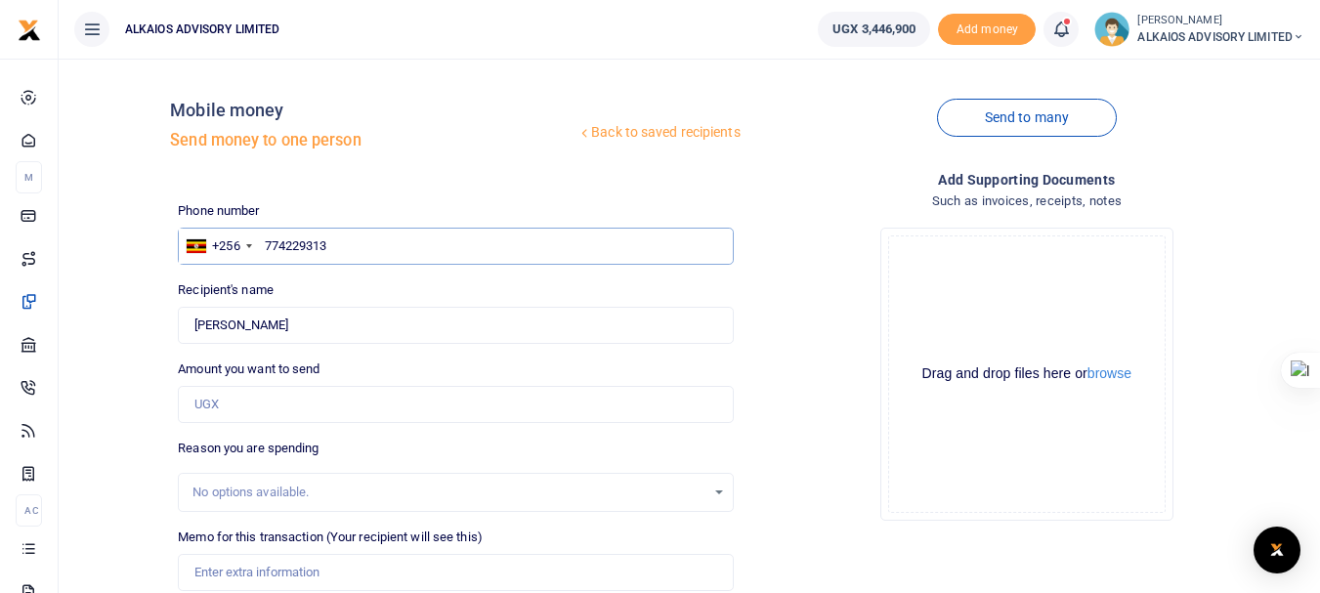
type input "774229313"
click at [298, 407] on input "Amount you want to send" at bounding box center [455, 404] width 555 height 37
click at [283, 407] on input "Amount you want to send" at bounding box center [455, 404] width 555 height 37
type input "2,500,000"
click at [281, 558] on input "Memo for this transaction (Your recipient will see this)" at bounding box center [455, 572] width 555 height 37
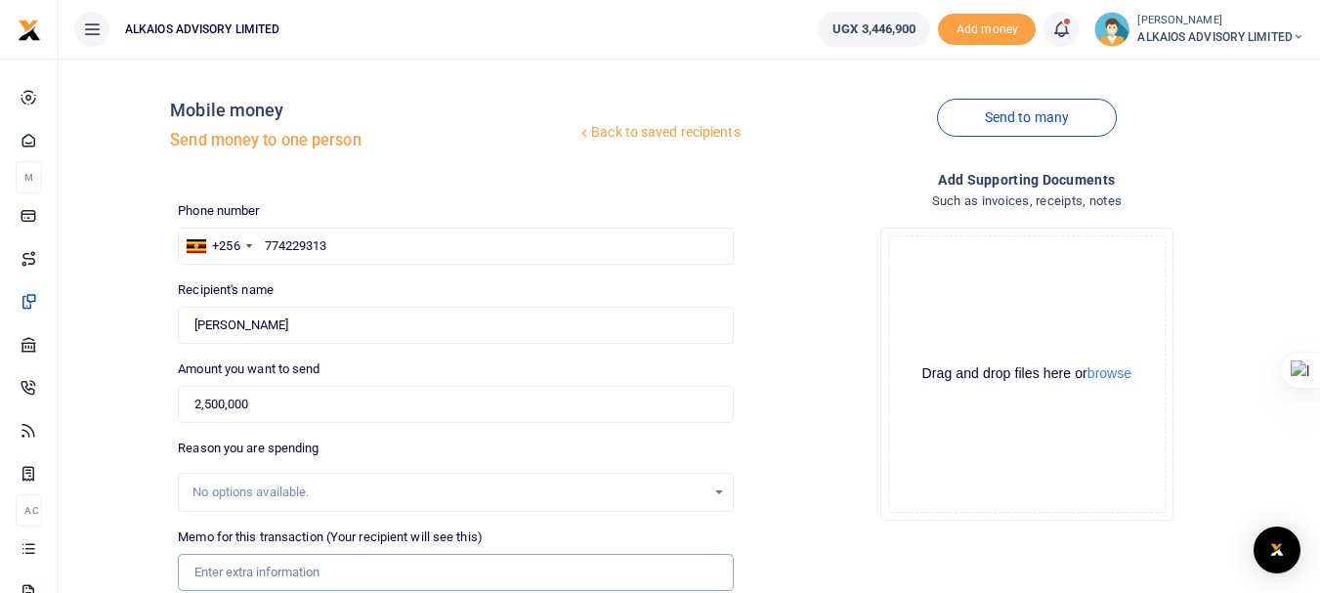
type input "Refundable Advance"
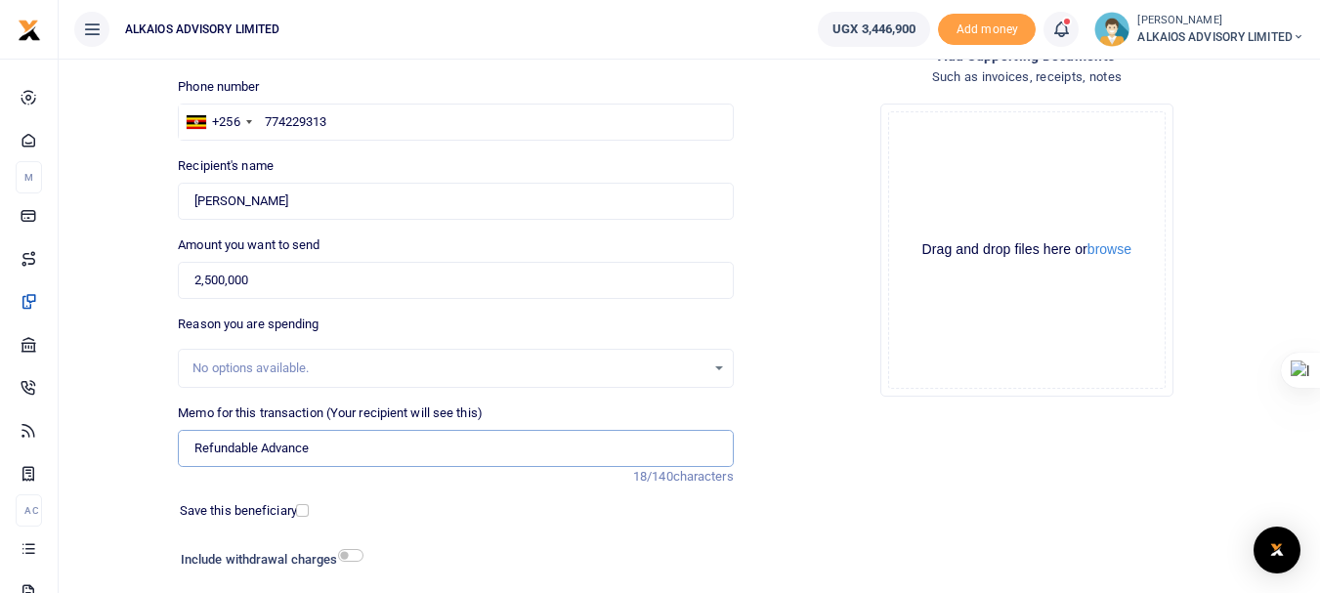
scroll to position [169, 0]
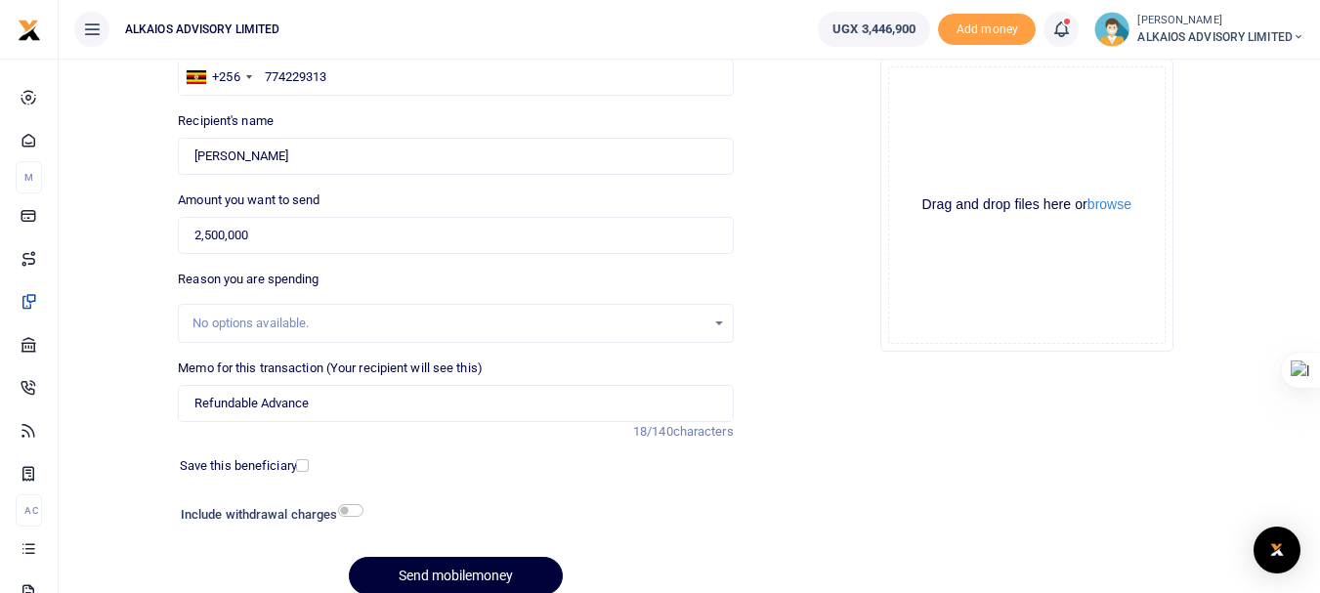
click at [530, 569] on button "Send mobilemoney" at bounding box center [456, 576] width 214 height 38
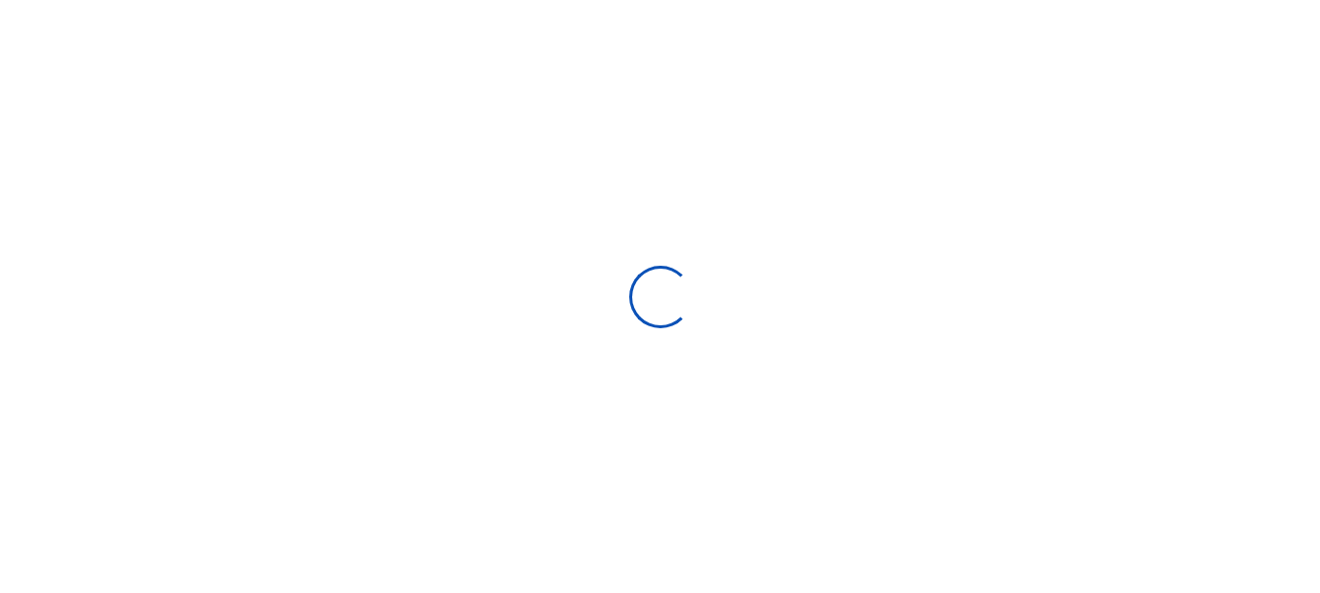
scroll to position [169, 0]
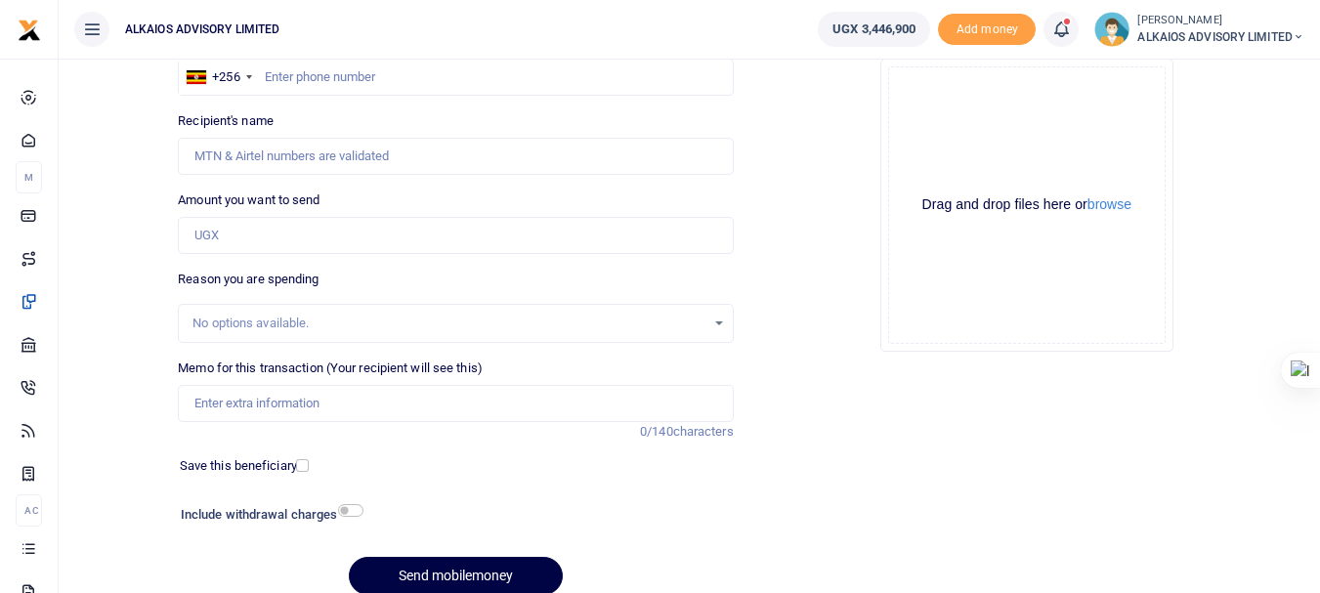
click at [1237, 34] on span "ALKAIOS ADVISORY LIMITED" at bounding box center [1221, 37] width 167 height 18
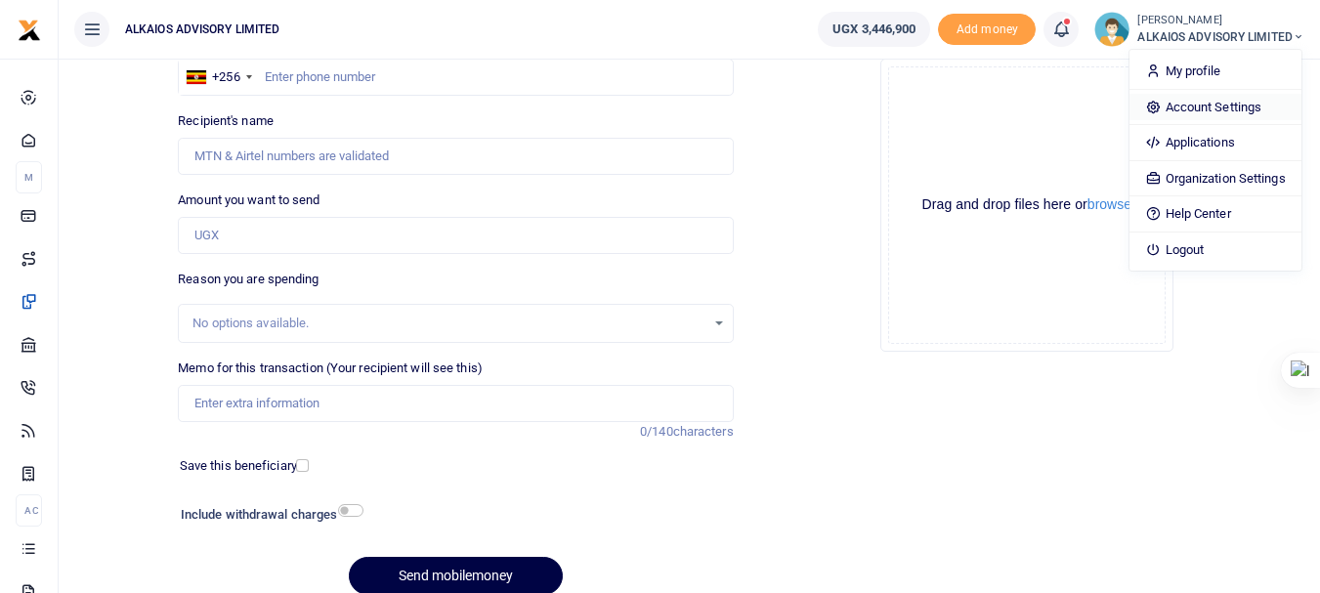
click at [1190, 110] on link "Account Settings" at bounding box center [1215, 107] width 171 height 27
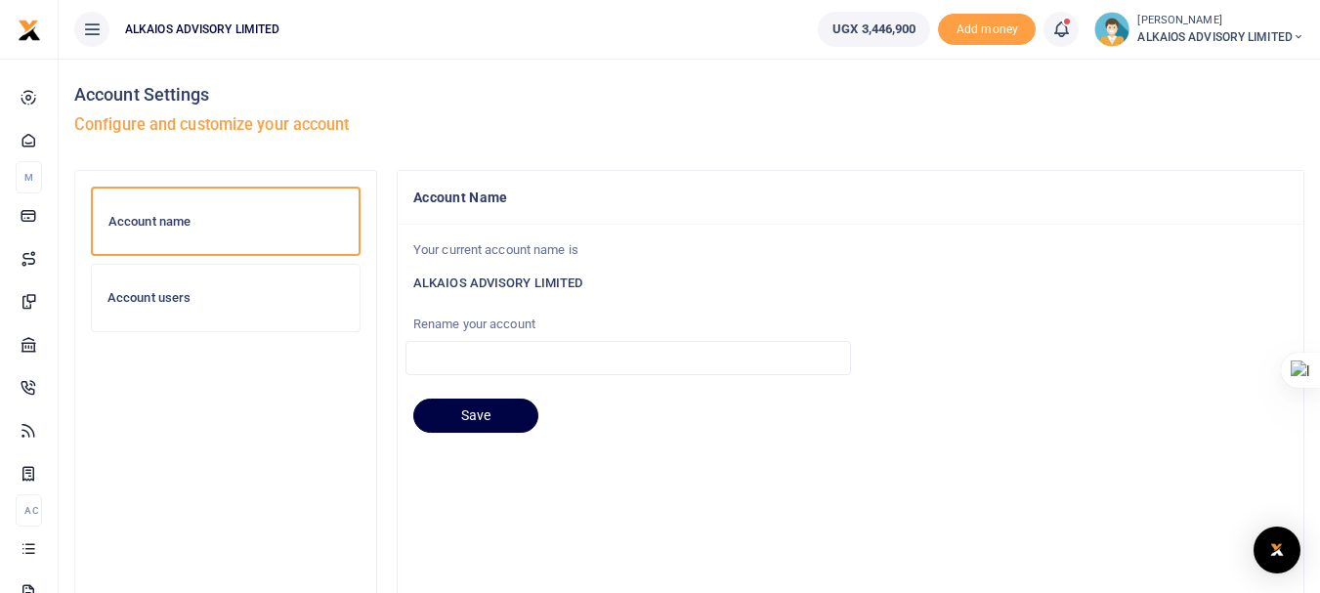
click at [185, 291] on h6 "Account users" at bounding box center [226, 298] width 237 height 16
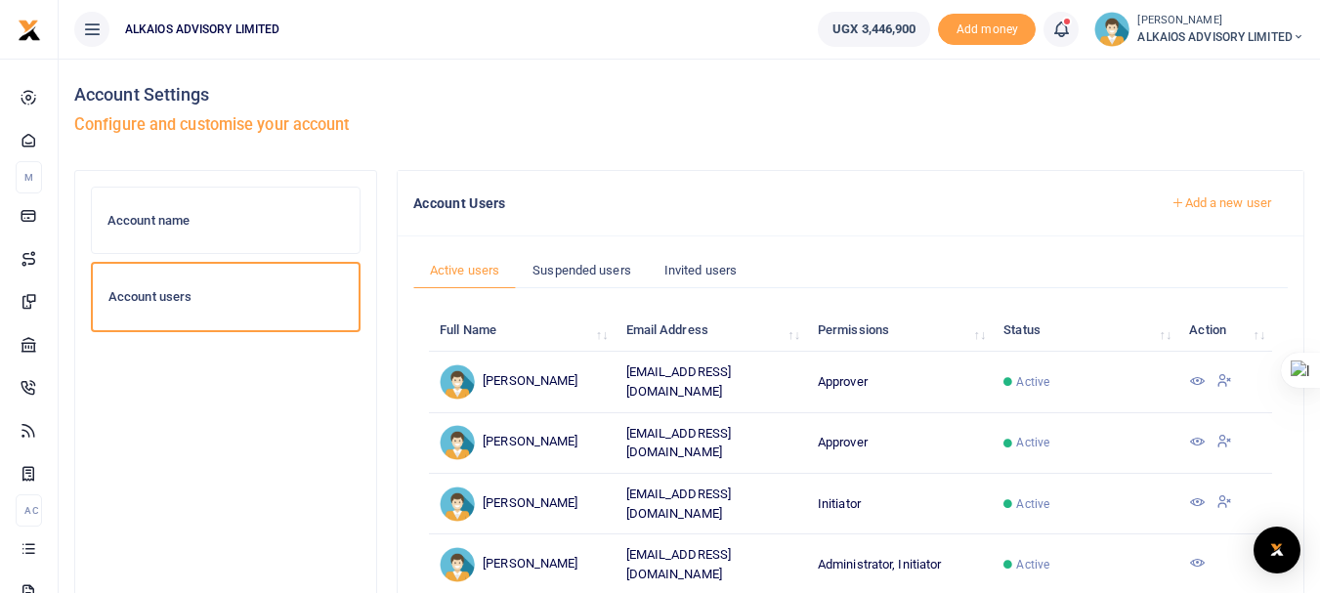
click at [1201, 495] on icon at bounding box center [1198, 503] width 16 height 16
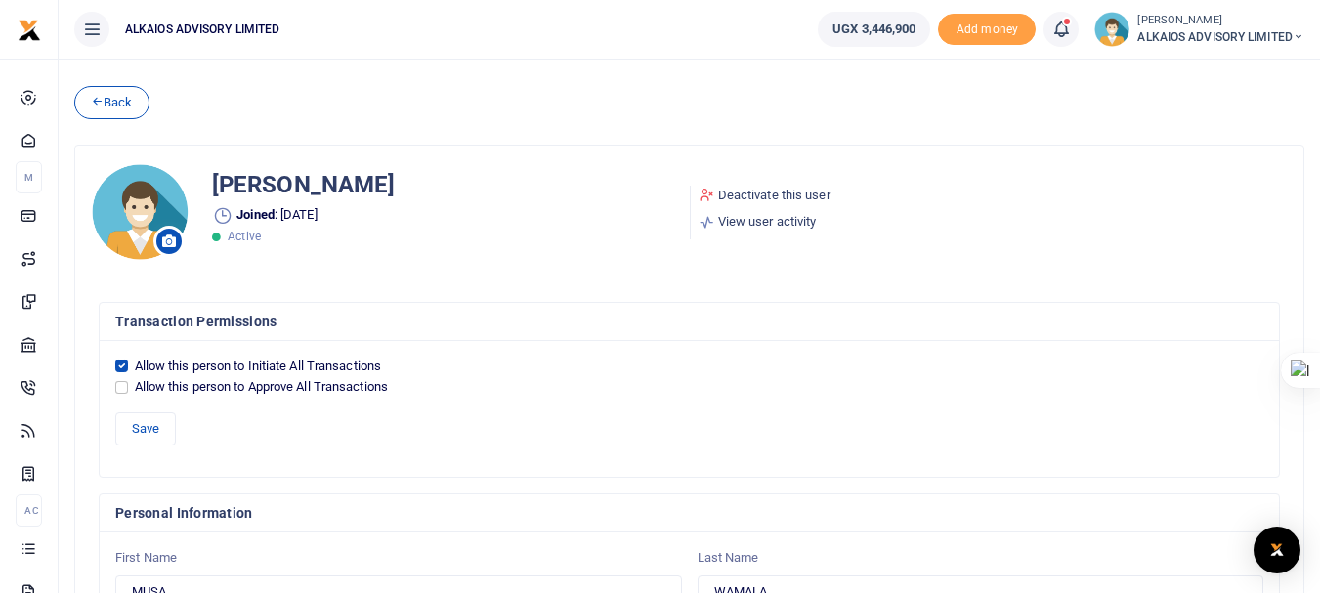
click at [128, 363] on div "Allow this person to Initiate All Transactions" at bounding box center [689, 367] width 1148 height 20
click at [125, 366] on input "Allow this person to Initiate All Transactions" at bounding box center [121, 366] width 13 height 13
checkbox input "false"
click at [123, 387] on input "Allow this person to Approve All Transactions" at bounding box center [121, 387] width 13 height 13
checkbox input "true"
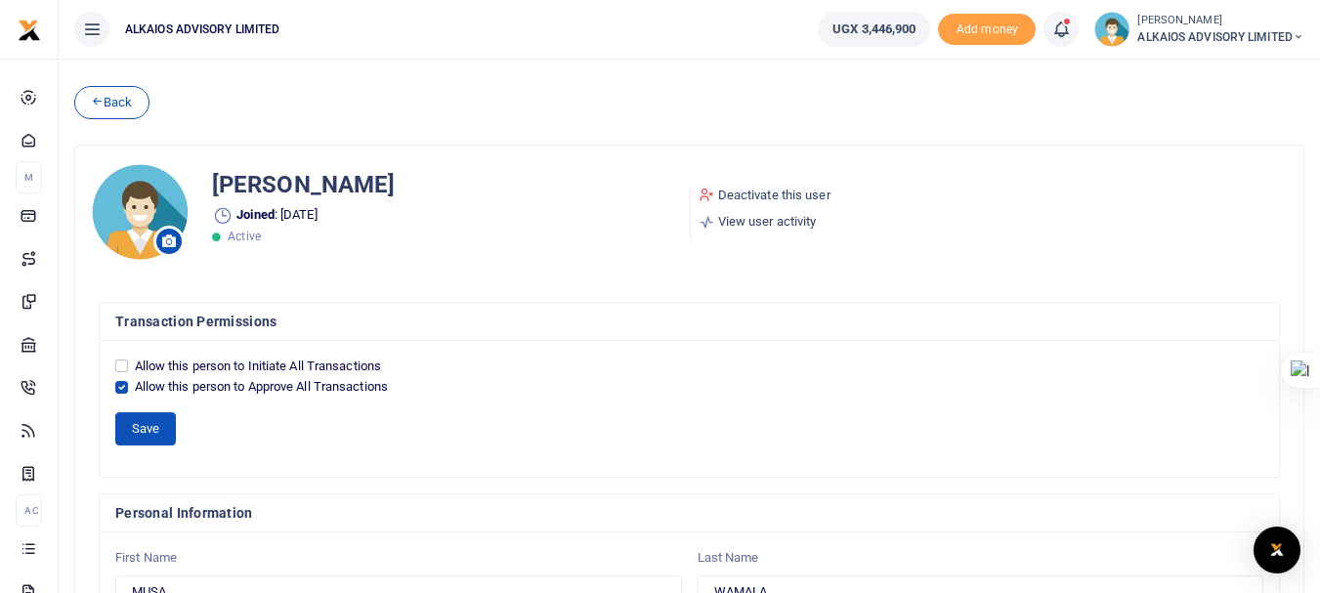
click at [158, 430] on button "Save" at bounding box center [145, 428] width 61 height 33
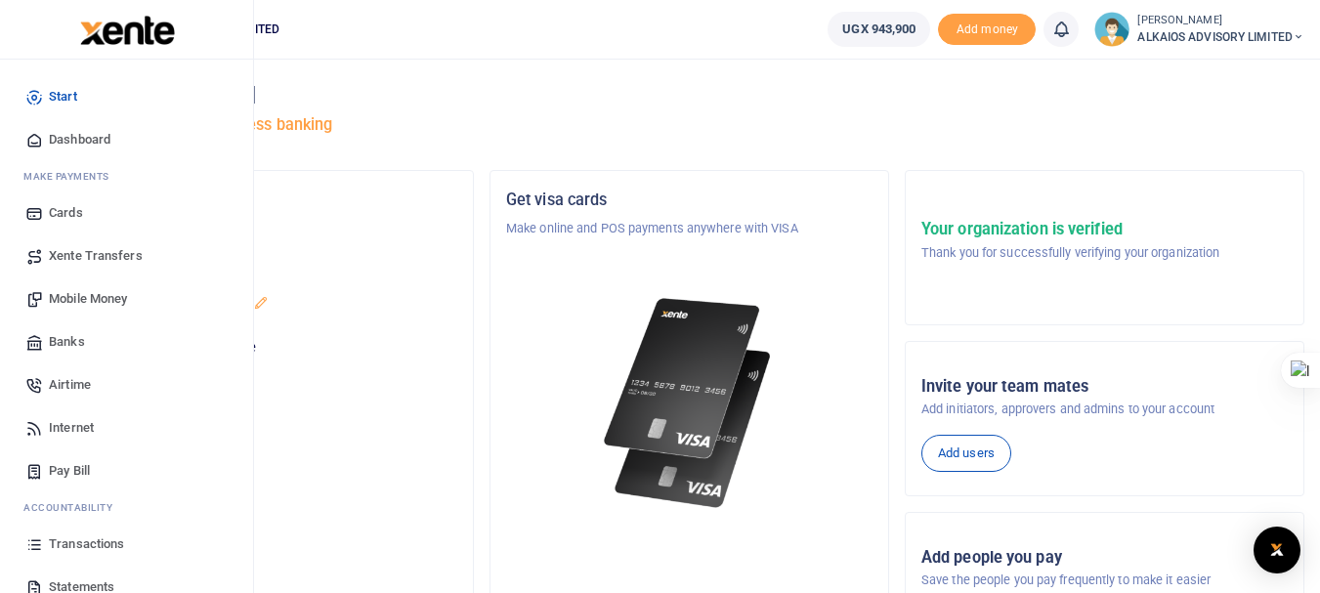
click at [92, 541] on span "Transactions" at bounding box center [86, 545] width 75 height 20
